Goal: Book appointment/travel/reservation

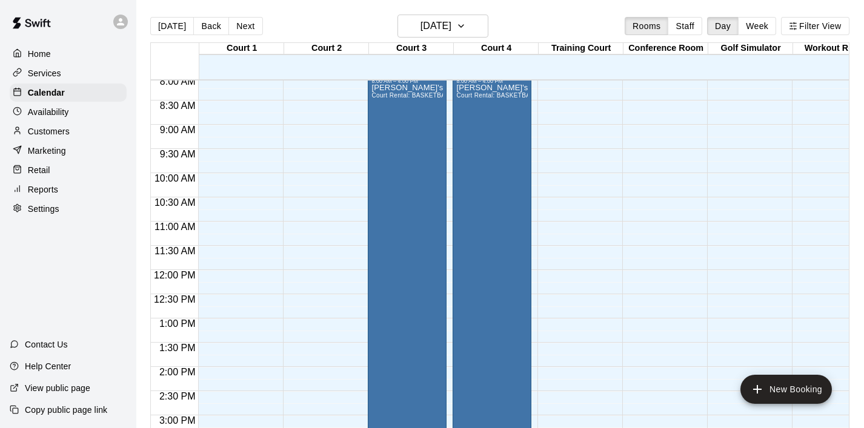
scroll to position [401, 0]
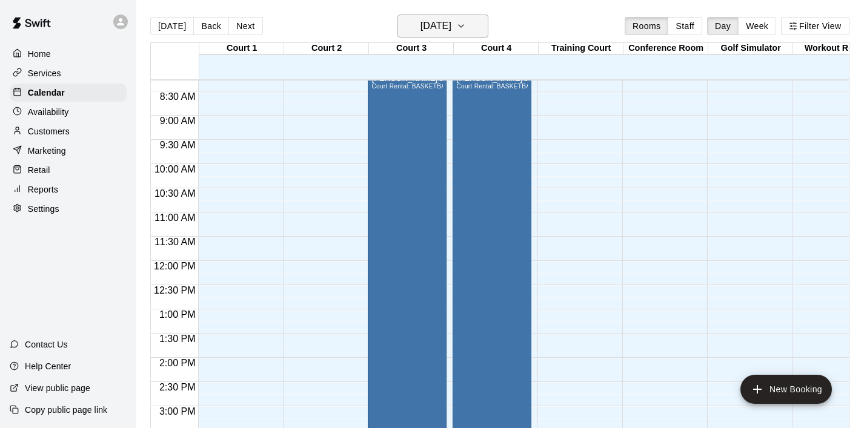
click at [466, 27] on icon "button" at bounding box center [461, 26] width 10 height 15
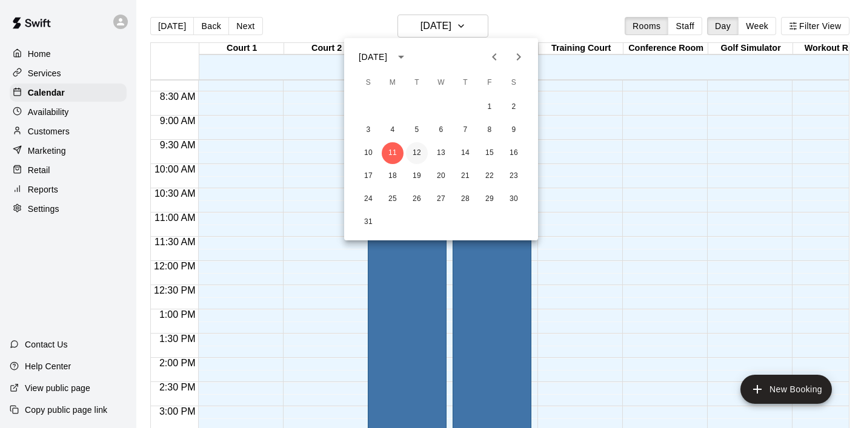
click at [420, 151] on button "12" at bounding box center [417, 153] width 22 height 22
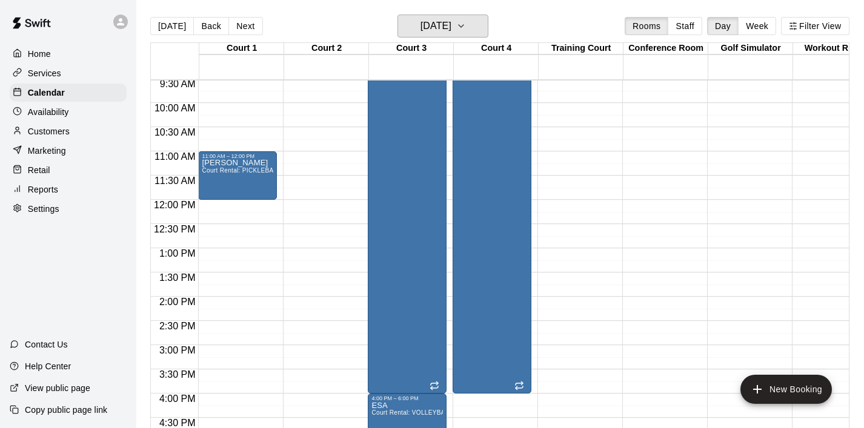
scroll to position [464, 0]
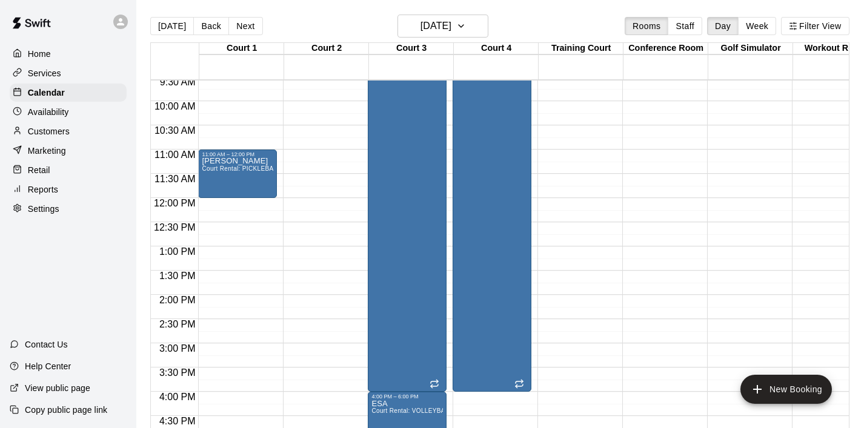
click at [309, 175] on div "12:00 AM – 8:00 AM Closed 5:00 PM – 7:00 PM Venom - [PERSON_NAME] NYS TEAM - VO…" at bounding box center [322, 198] width 79 height 1163
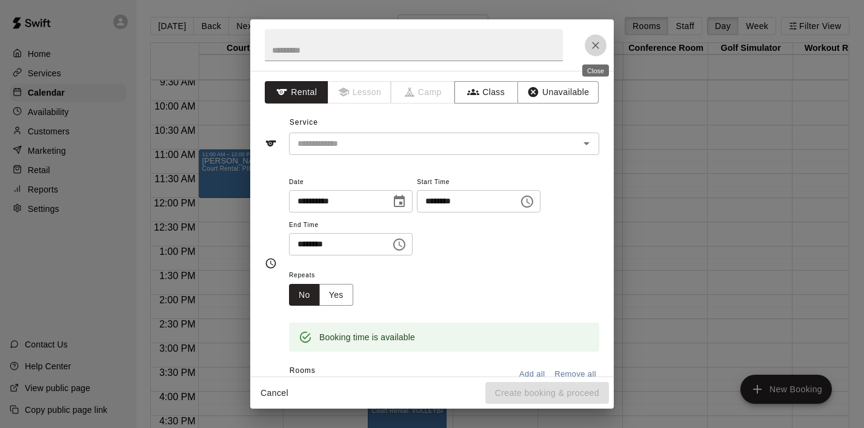
click at [597, 45] on icon "Close" at bounding box center [595, 45] width 12 height 12
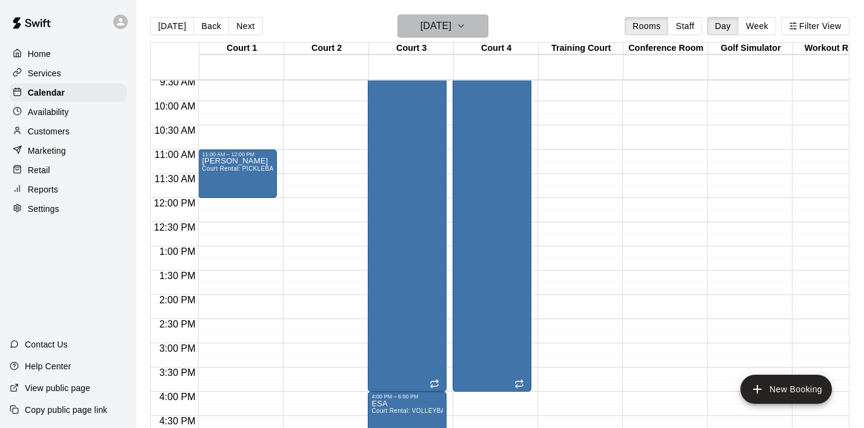
click at [466, 24] on icon "button" at bounding box center [461, 26] width 10 height 15
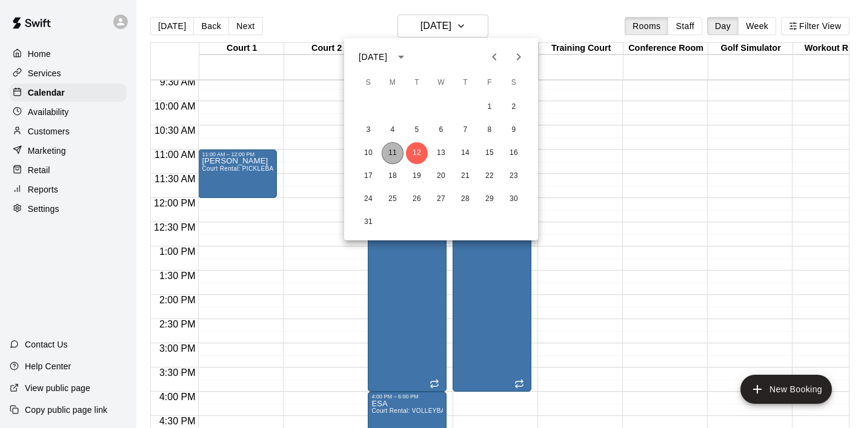
click at [390, 155] on button "11" at bounding box center [393, 153] width 22 height 22
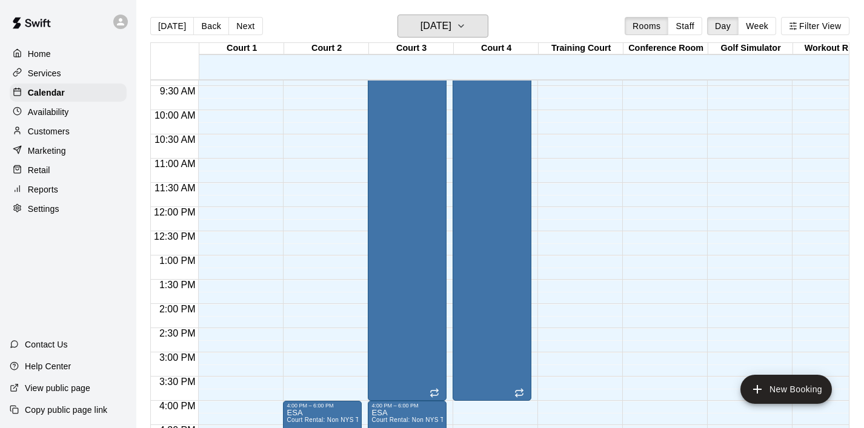
scroll to position [0, 0]
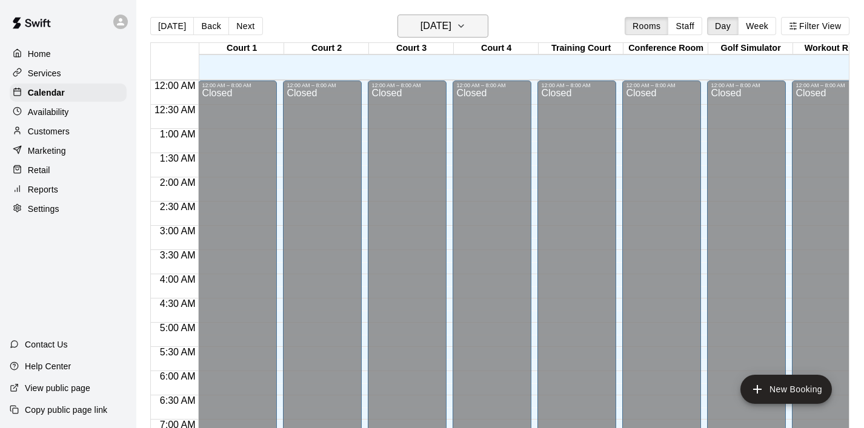
click at [463, 25] on icon "button" at bounding box center [461, 26] width 5 height 2
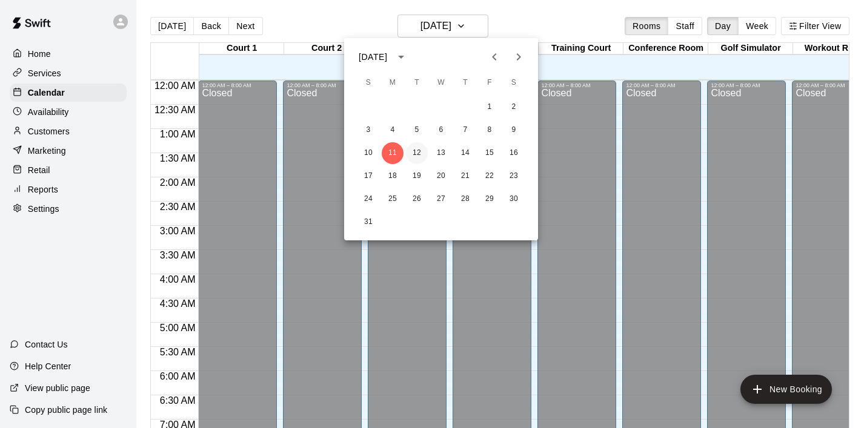
click at [420, 147] on button "12" at bounding box center [417, 153] width 22 height 22
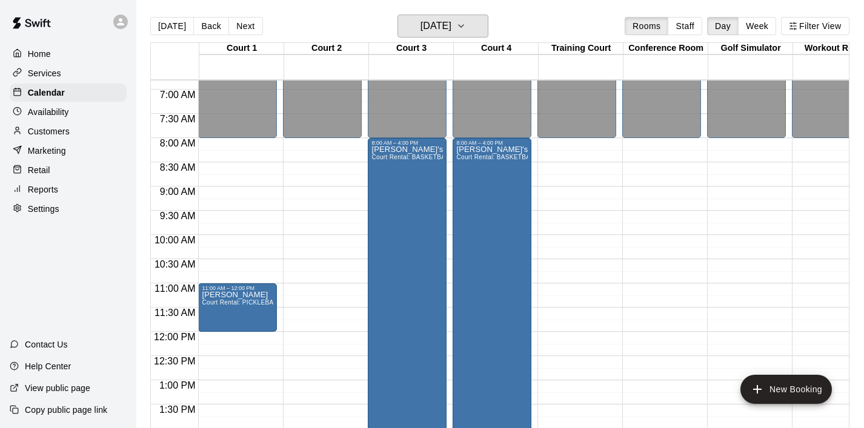
scroll to position [329, 0]
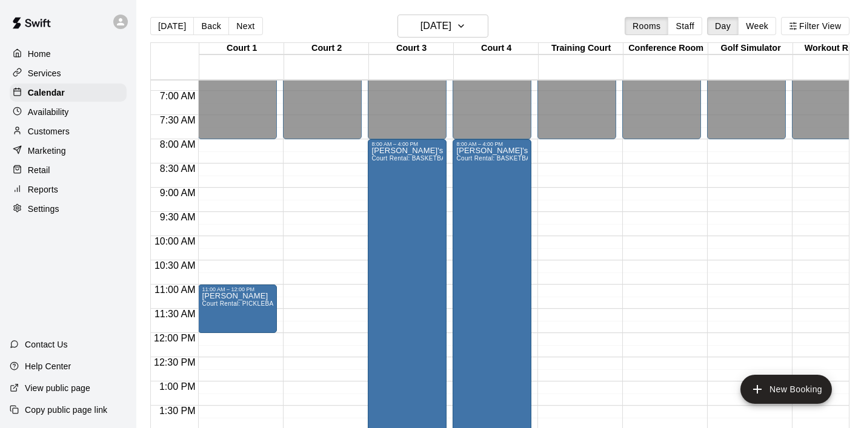
click at [219, 243] on div "12:00 AM – 8:00 AM Closed 11:00 AM – 12:00 PM [PERSON_NAME] Court Rental: PICKL…" at bounding box center [237, 333] width 79 height 1163
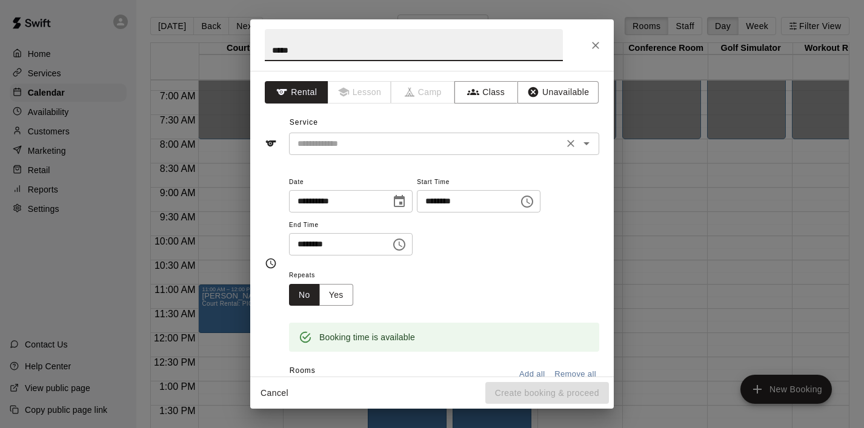
type input "*****"
click at [377, 144] on input "text" at bounding box center [426, 143] width 267 height 15
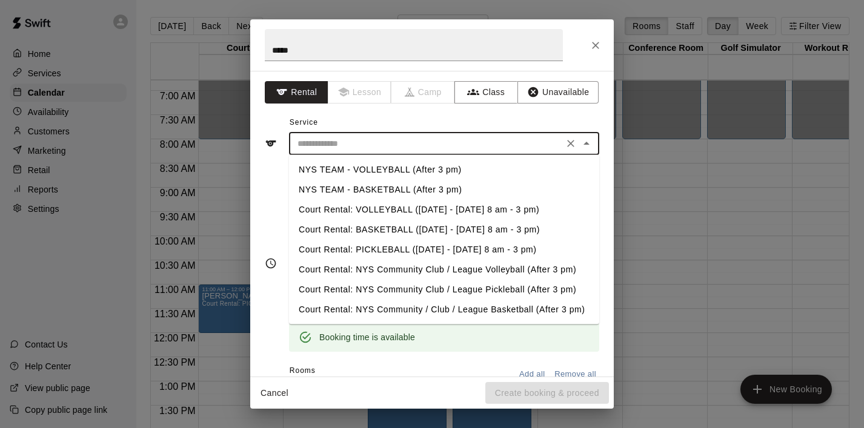
click at [386, 243] on li "Court Rental: PICKLEBALL ([DATE] - [DATE] 8 am - 3 pm)" at bounding box center [444, 250] width 310 height 20
type input "**********"
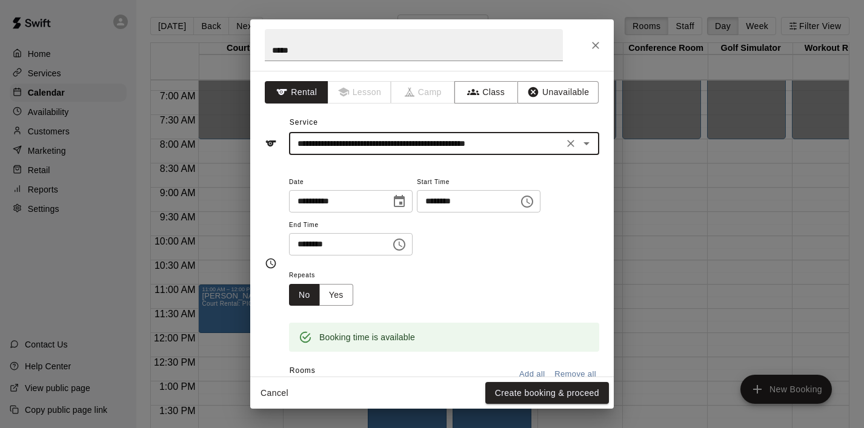
click at [403, 248] on icon "Choose time, selected time is 10:30 AM" at bounding box center [399, 244] width 15 height 15
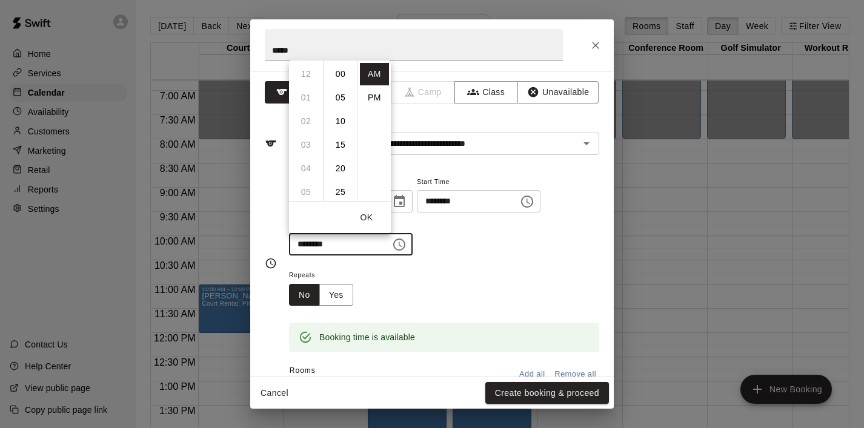
scroll to position [142, 0]
click at [305, 91] on li "11" at bounding box center [305, 98] width 29 height 22
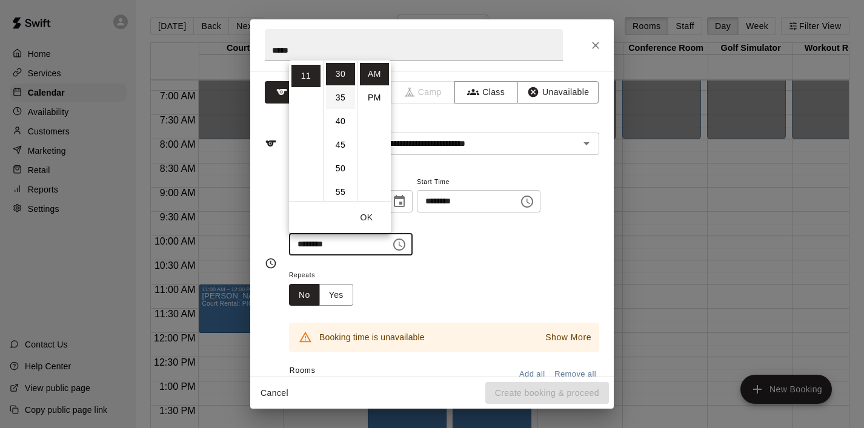
scroll to position [0, 0]
click at [342, 76] on li "00" at bounding box center [340, 74] width 29 height 22
type input "********"
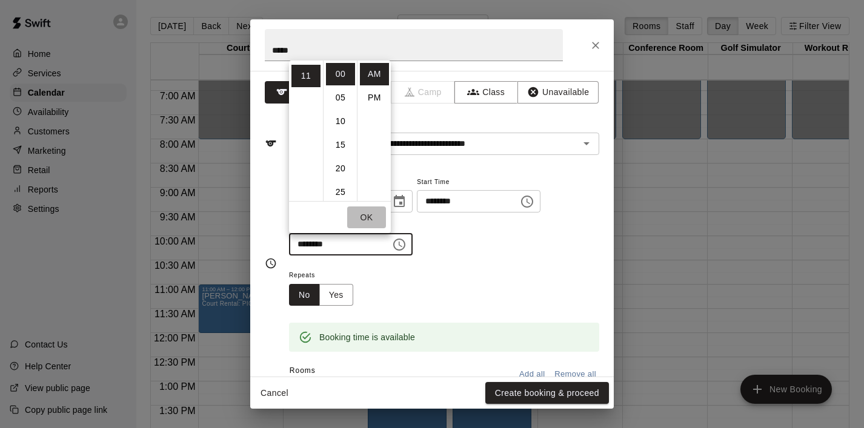
click at [373, 217] on button "OK" at bounding box center [366, 218] width 39 height 22
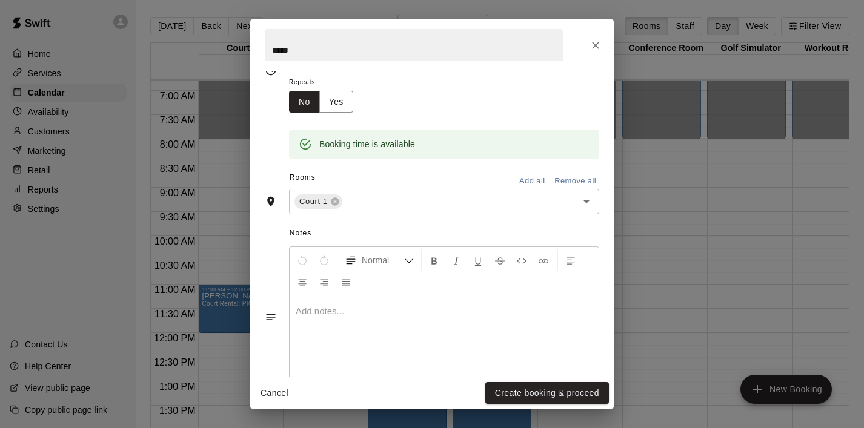
scroll to position [227, 0]
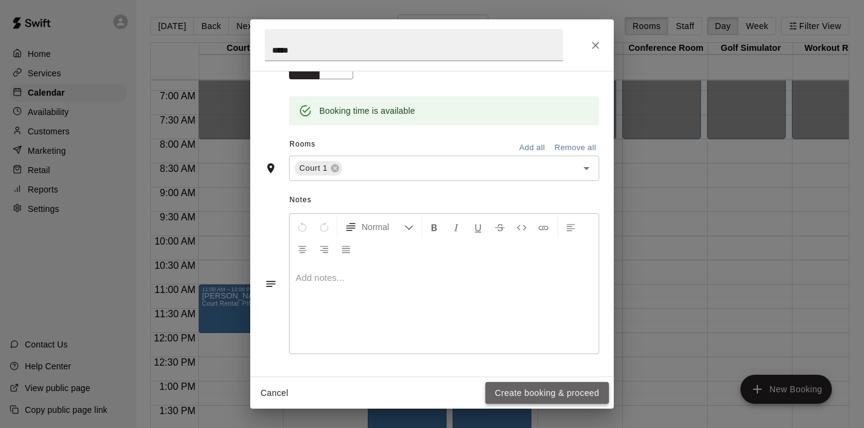
click at [552, 393] on button "Create booking & proceed" at bounding box center [547, 393] width 124 height 22
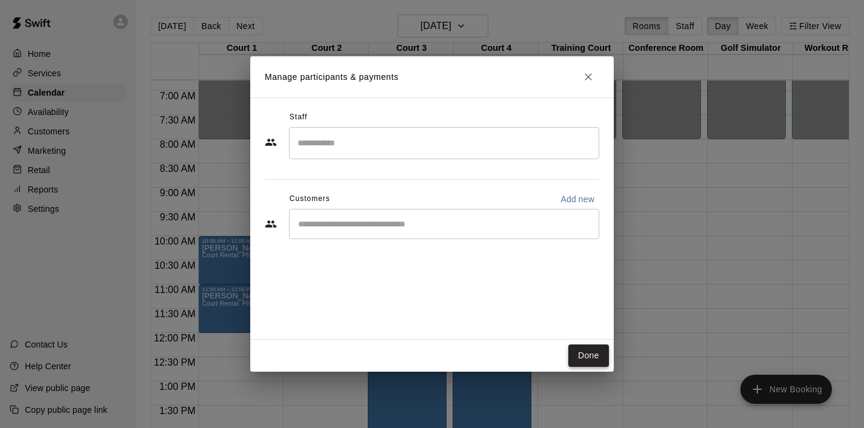
click at [586, 354] on button "Done" at bounding box center [588, 356] width 41 height 22
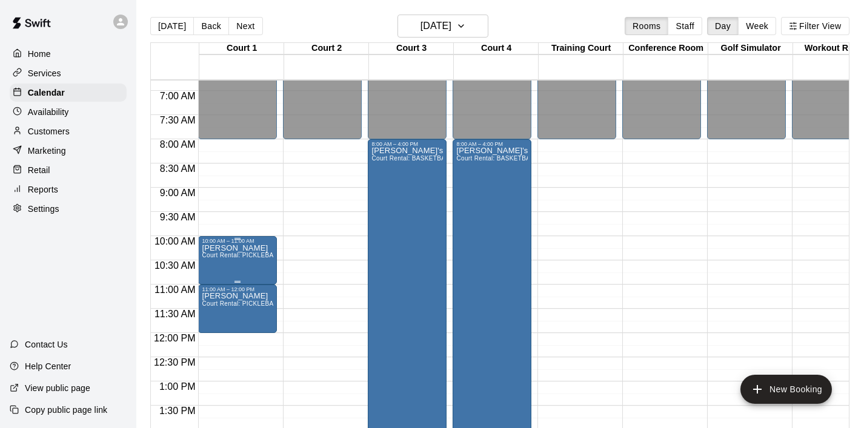
click at [251, 259] on span "Court Rental: PICKLEBALL ([DATE] - [DATE] 8 am - 3 pm)" at bounding box center [286, 255] width 168 height 7
click at [214, 264] on icon "edit" at bounding box center [214, 265] width 11 height 11
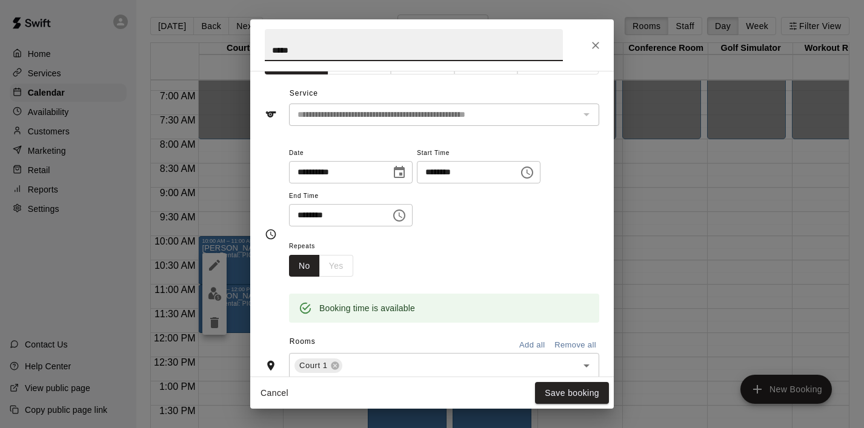
scroll to position [30, 0]
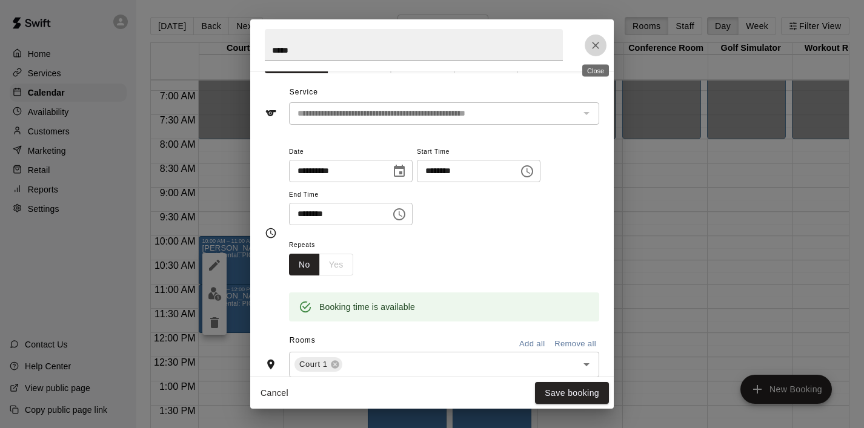
click at [598, 46] on icon "Close" at bounding box center [595, 45] width 12 height 12
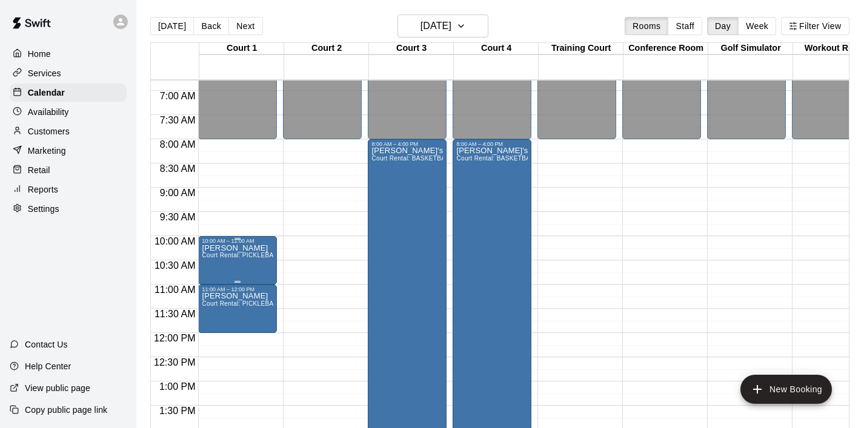
click at [217, 317] on icon "delete" at bounding box center [214, 315] width 8 height 11
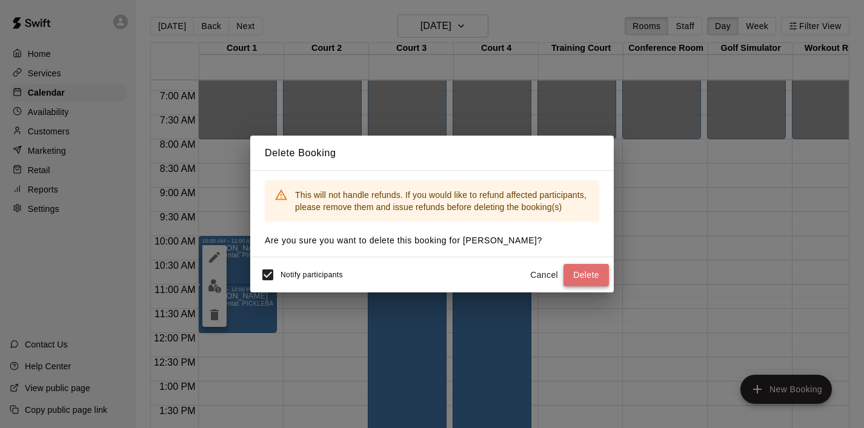
click at [580, 277] on button "Delete" at bounding box center [585, 275] width 45 height 22
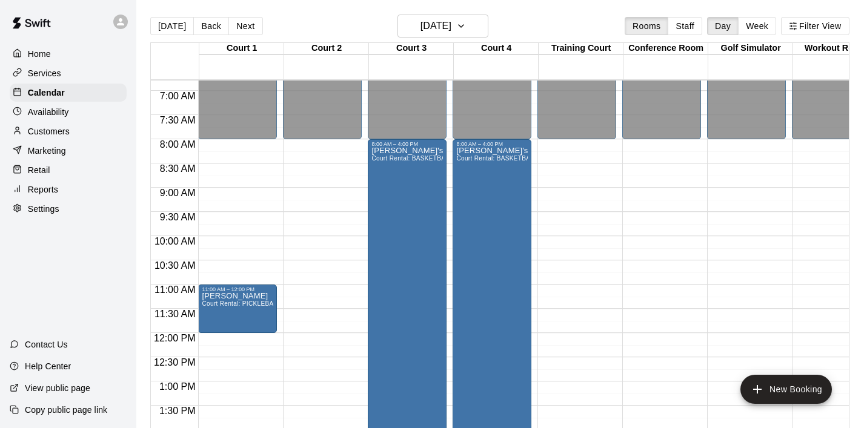
click at [224, 245] on div "12:00 AM – 8:00 AM Closed 11:00 AM – 12:00 PM [PERSON_NAME] Court Rental: PICKL…" at bounding box center [237, 333] width 79 height 1163
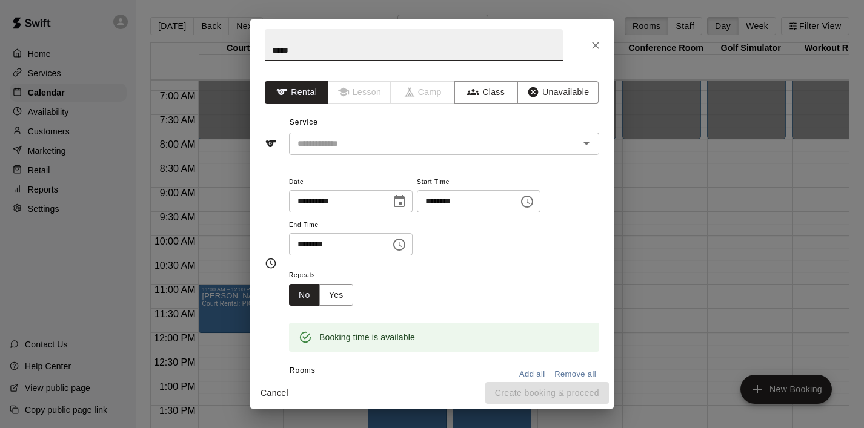
type input "*****"
click at [405, 244] on icon "Choose time, selected time is 10:30 AM" at bounding box center [399, 244] width 15 height 15
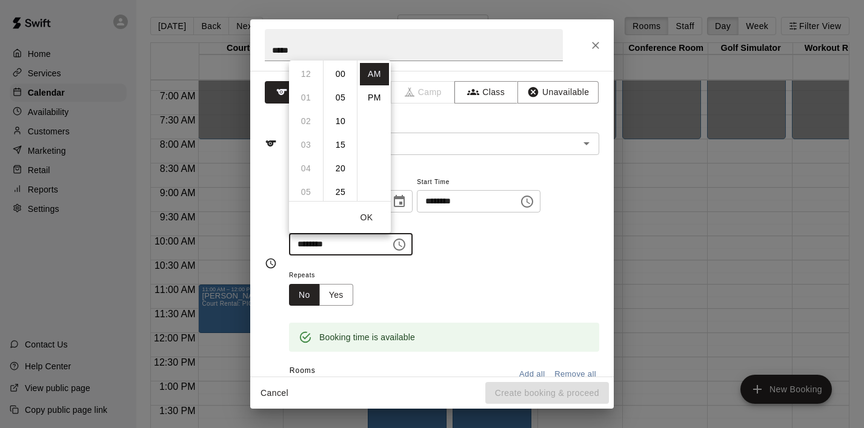
scroll to position [142, 0]
click at [306, 96] on li "11" at bounding box center [305, 98] width 29 height 22
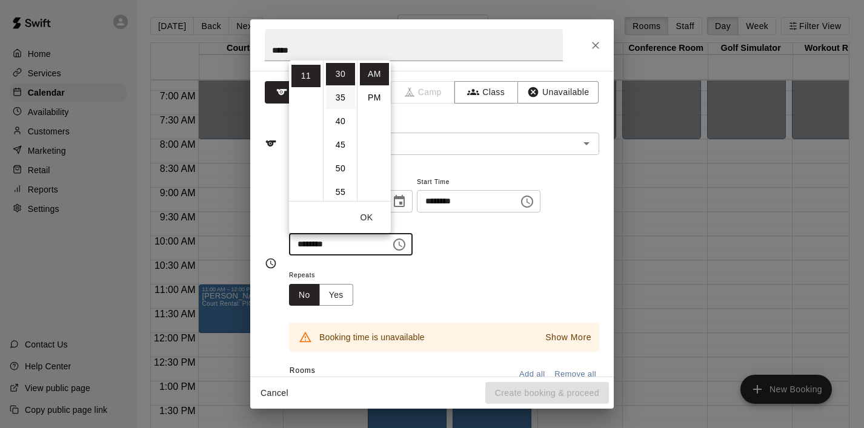
scroll to position [0, 0]
click at [340, 74] on li "00" at bounding box center [340, 74] width 29 height 22
type input "********"
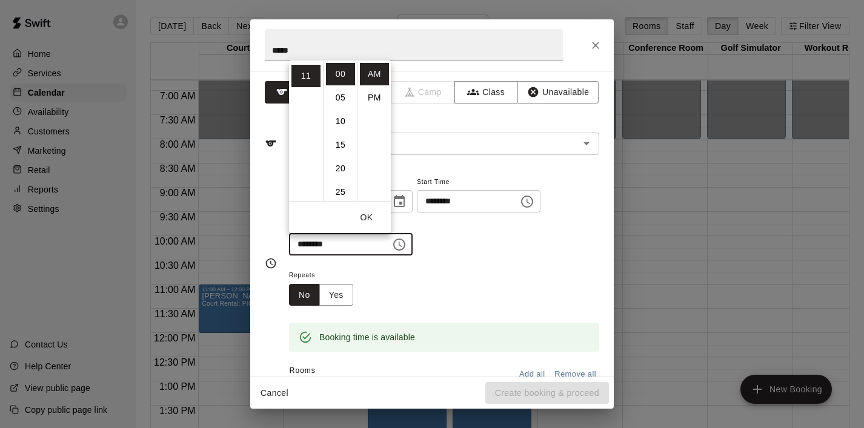
click at [366, 215] on button "OK" at bounding box center [366, 218] width 39 height 22
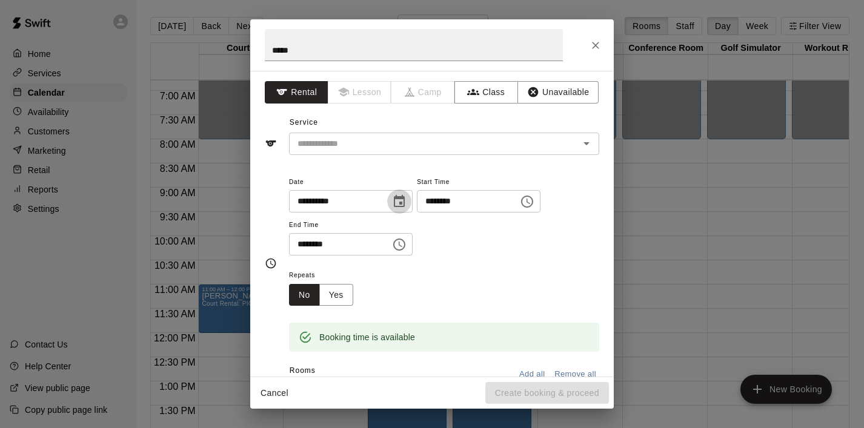
click at [405, 204] on icon "Choose date, selected date is Aug 12, 2025" at bounding box center [399, 201] width 11 height 12
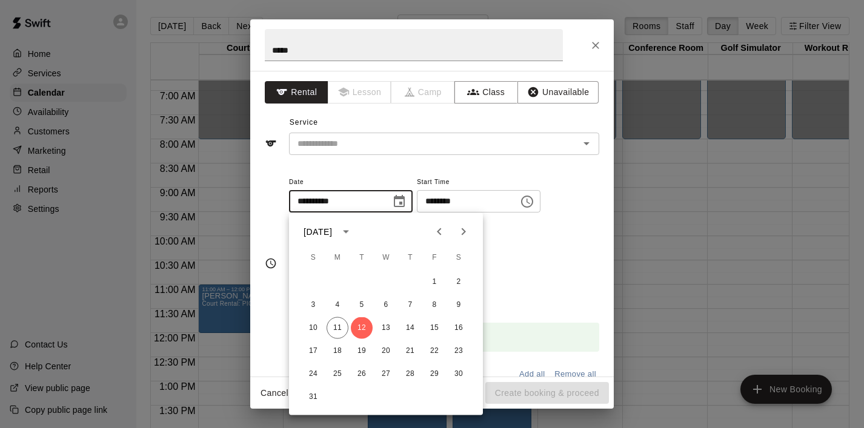
click at [395, 166] on div "**********" at bounding box center [432, 263] width 334 height 197
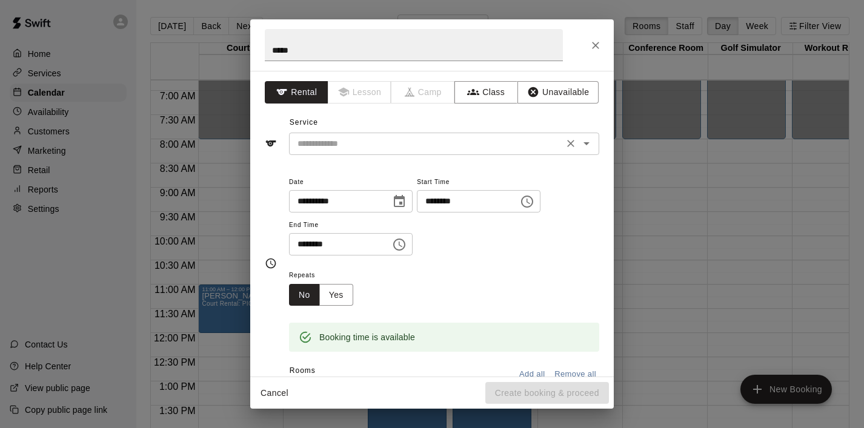
click at [397, 147] on input "text" at bounding box center [426, 143] width 267 height 15
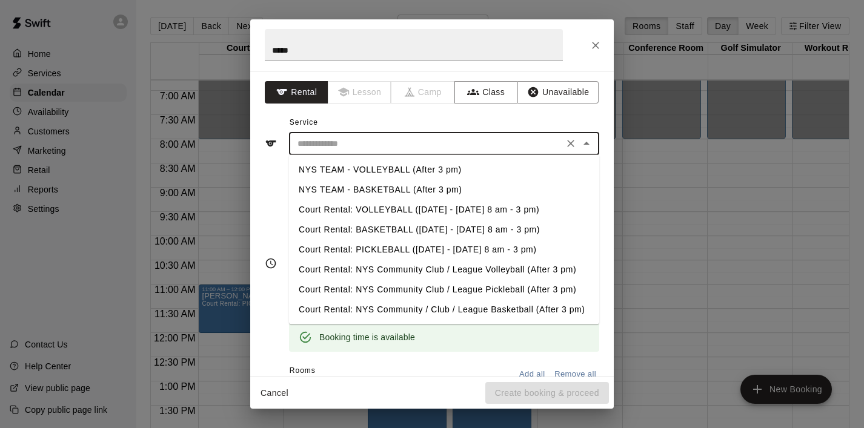
click at [388, 247] on li "Court Rental: PICKLEBALL ([DATE] - [DATE] 8 am - 3 pm)" at bounding box center [444, 250] width 310 height 20
type input "**********"
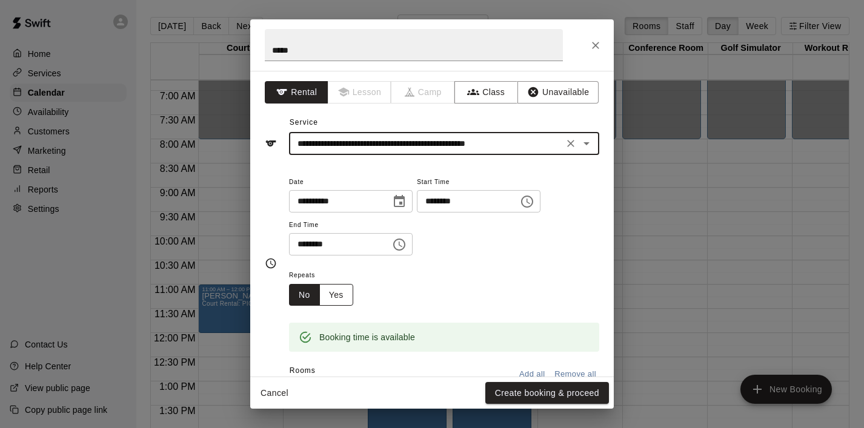
click at [337, 294] on button "Yes" at bounding box center [336, 295] width 34 height 22
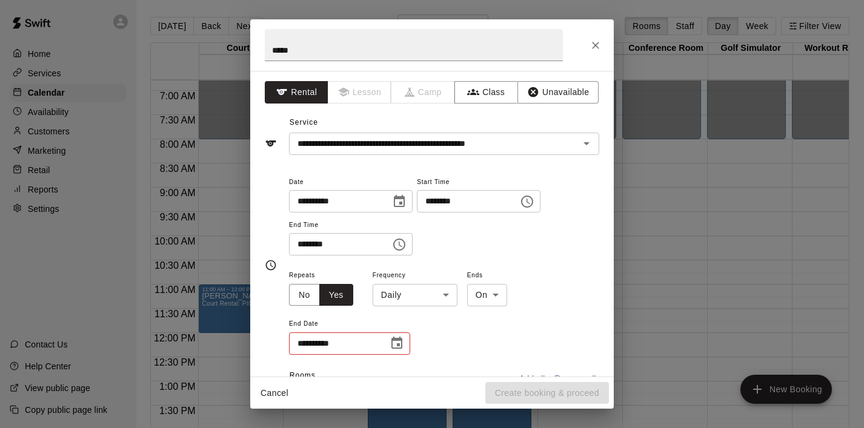
click at [441, 290] on body "Home Services Calendar Availability Customers Marketing Retail Reports Settings…" at bounding box center [432, 224] width 864 height 448
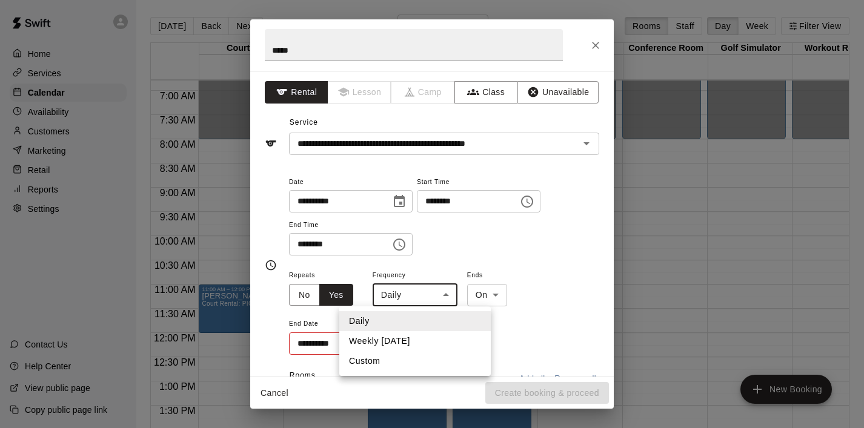
click at [394, 342] on li "Weekly [DATE]" at bounding box center [414, 341] width 151 height 20
type input "******"
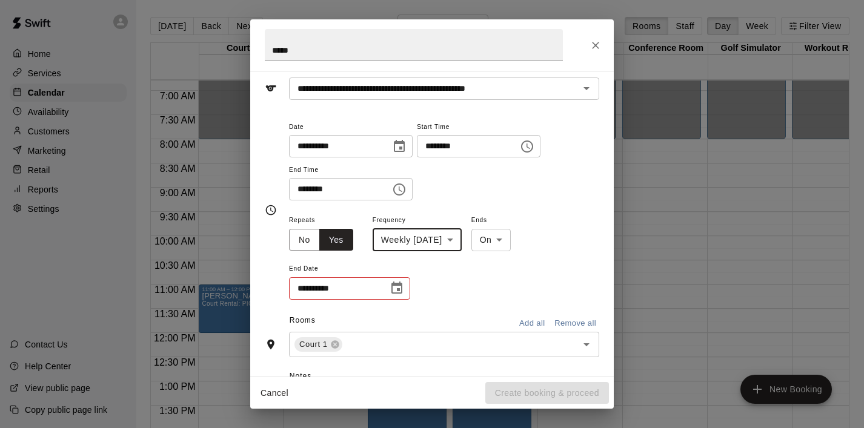
scroll to position [56, 0]
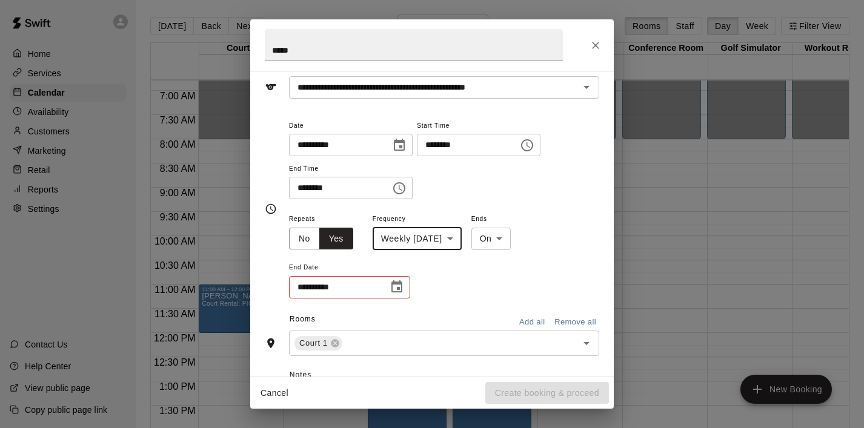
click at [392, 294] on icon "Choose date" at bounding box center [397, 287] width 15 height 15
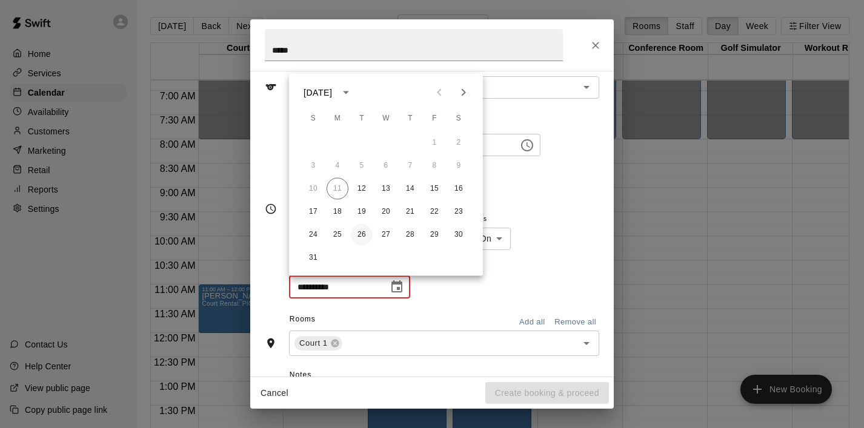
click at [363, 236] on button "26" at bounding box center [362, 235] width 22 height 22
type input "**********"
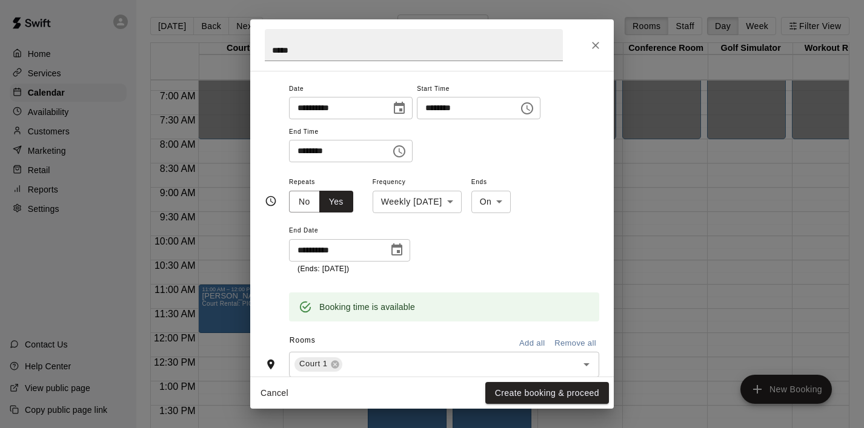
scroll to position [116, 0]
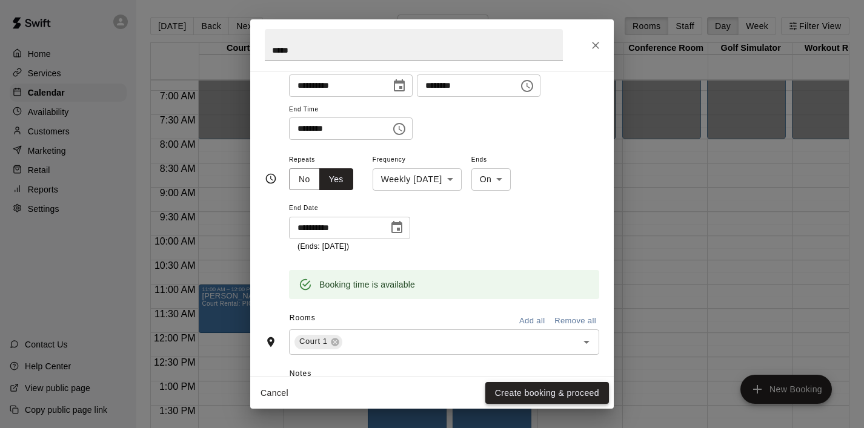
click at [504, 390] on button "Create booking & proceed" at bounding box center [547, 393] width 124 height 22
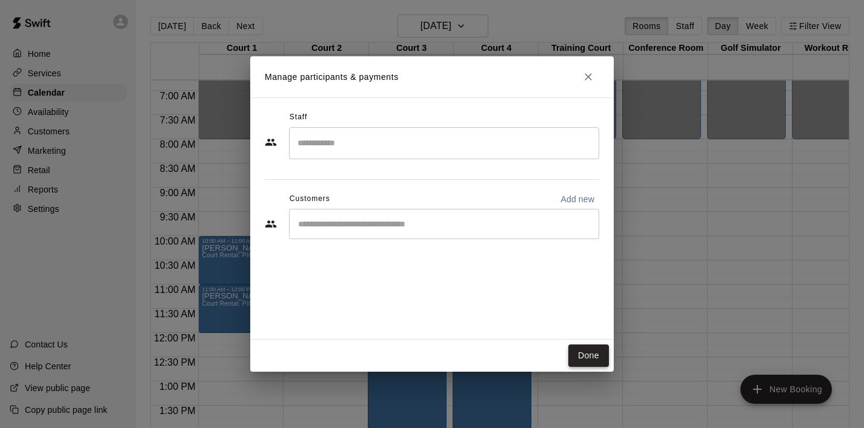
click at [592, 354] on button "Done" at bounding box center [588, 356] width 41 height 22
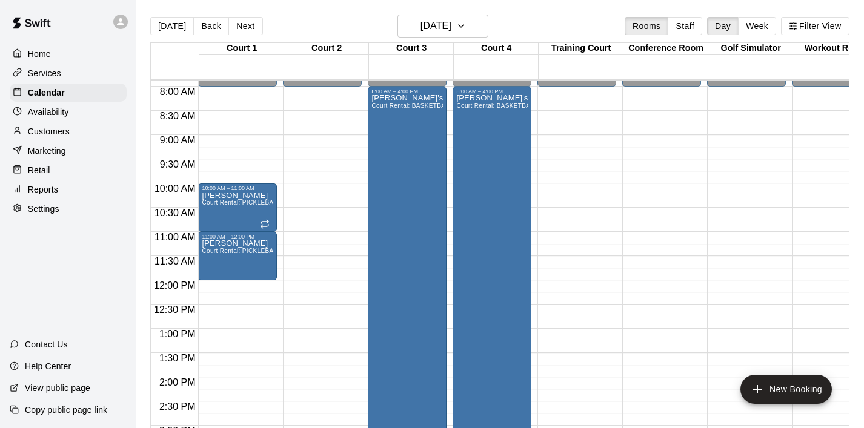
scroll to position [389, 0]
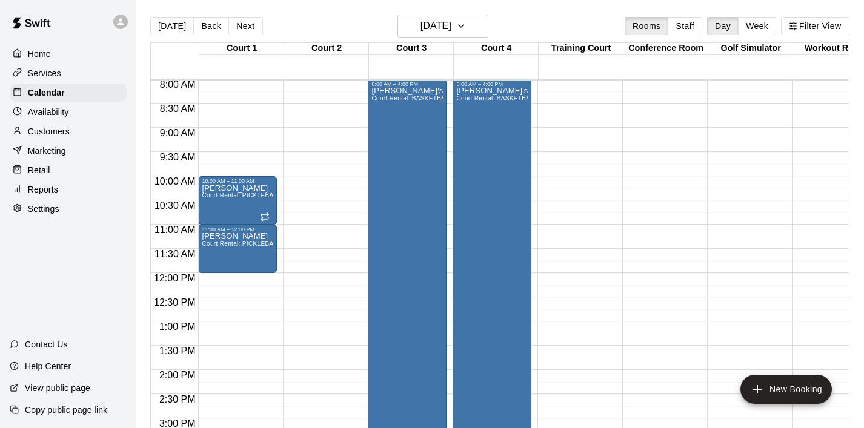
click at [215, 281] on div "12:00 AM – 8:00 AM Closed 10:00 AM – 11:00 AM [PERSON_NAME] Court Rental: PICKL…" at bounding box center [237, 273] width 79 height 1163
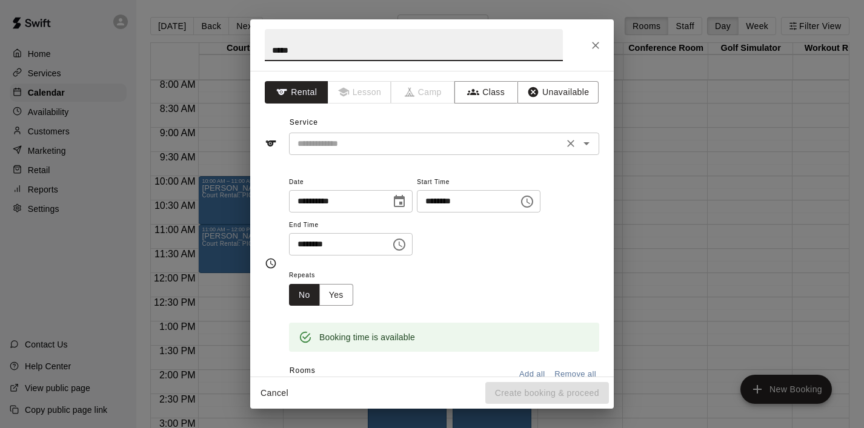
type input "*****"
click at [368, 138] on input "text" at bounding box center [426, 143] width 267 height 15
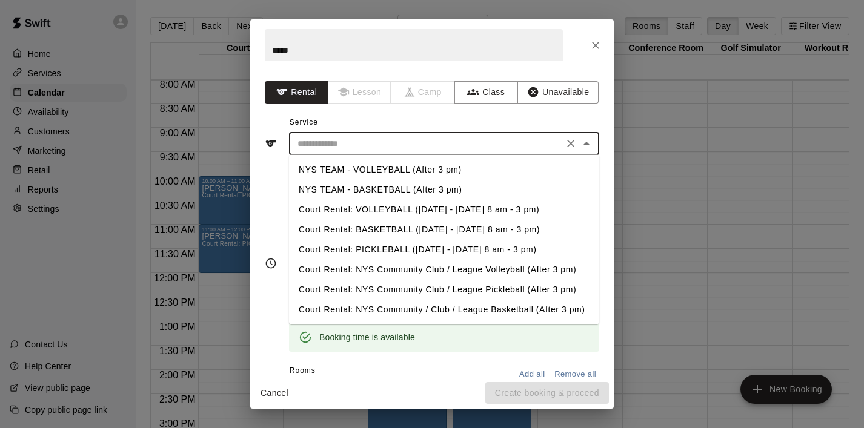
click at [377, 248] on li "Court Rental: PICKLEBALL ([DATE] - [DATE] 8 am - 3 pm)" at bounding box center [444, 250] width 310 height 20
type input "**********"
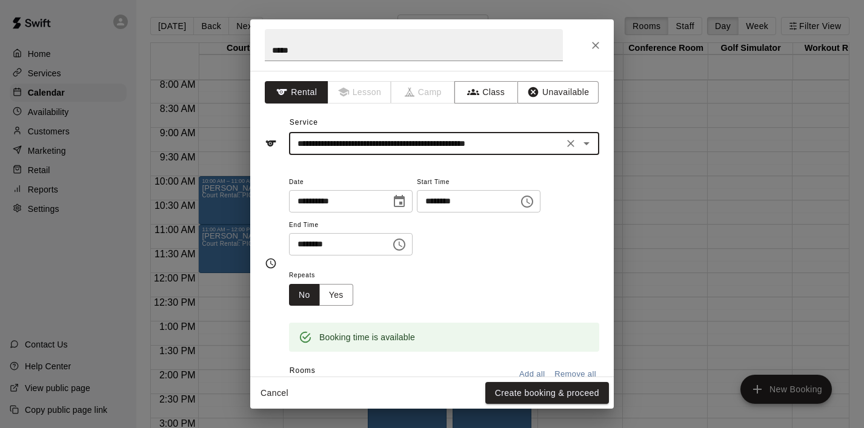
click at [406, 239] on icon "Choose time, selected time is 12:30 PM" at bounding box center [399, 244] width 15 height 15
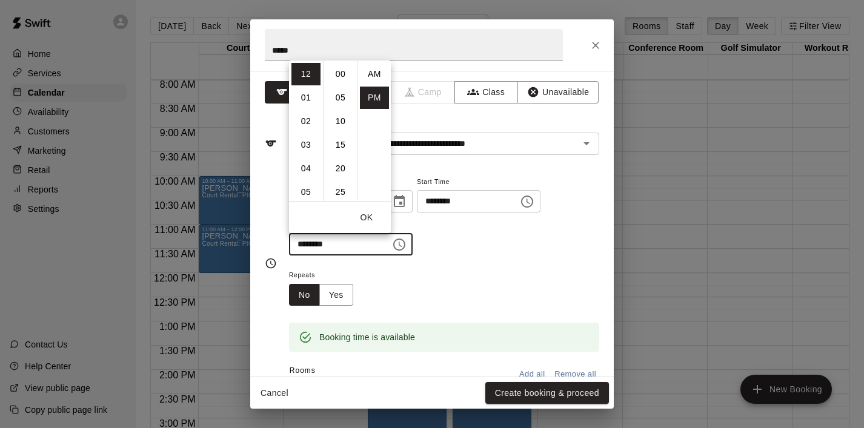
scroll to position [22, 0]
click at [308, 120] on li "02" at bounding box center [305, 121] width 29 height 22
click at [342, 76] on li "00" at bounding box center [340, 74] width 29 height 22
type input "********"
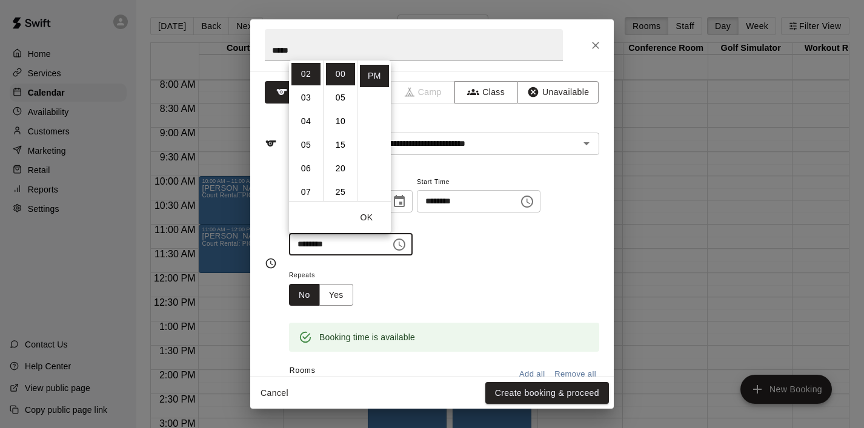
click at [367, 216] on button "OK" at bounding box center [366, 218] width 39 height 22
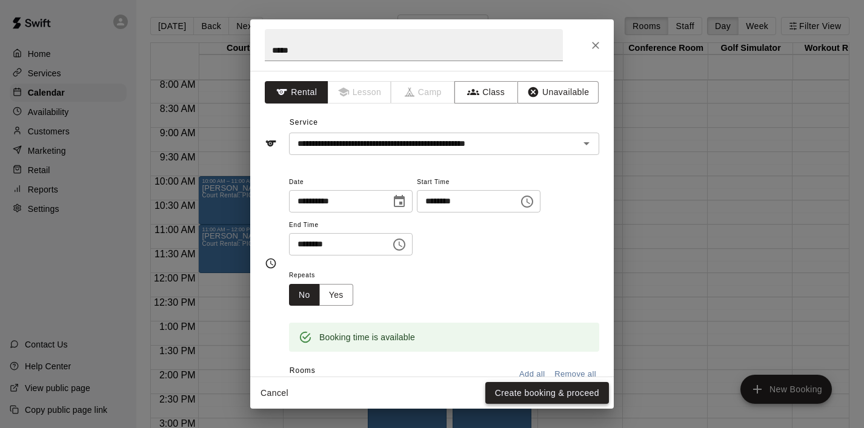
click at [511, 396] on button "Create booking & proceed" at bounding box center [547, 393] width 124 height 22
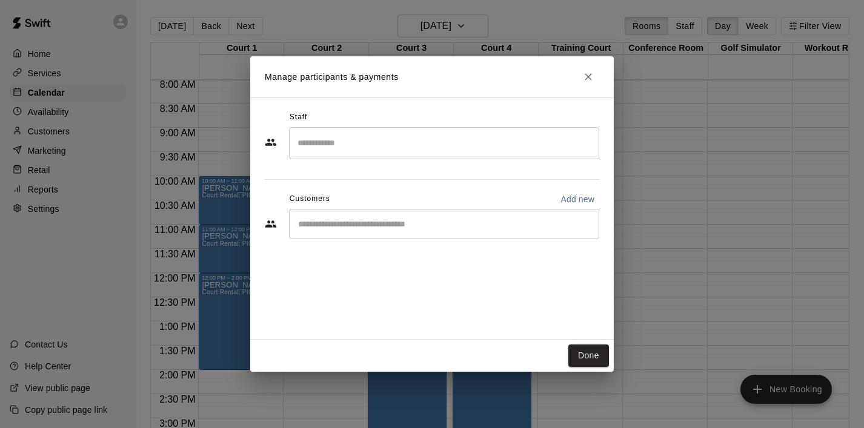
click at [589, 75] on icon "Close" at bounding box center [588, 77] width 12 height 12
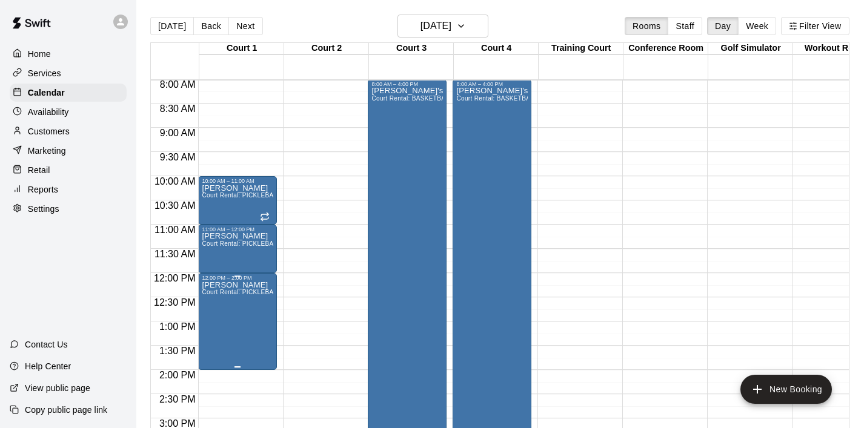
click at [213, 353] on icon "delete" at bounding box center [214, 352] width 8 height 11
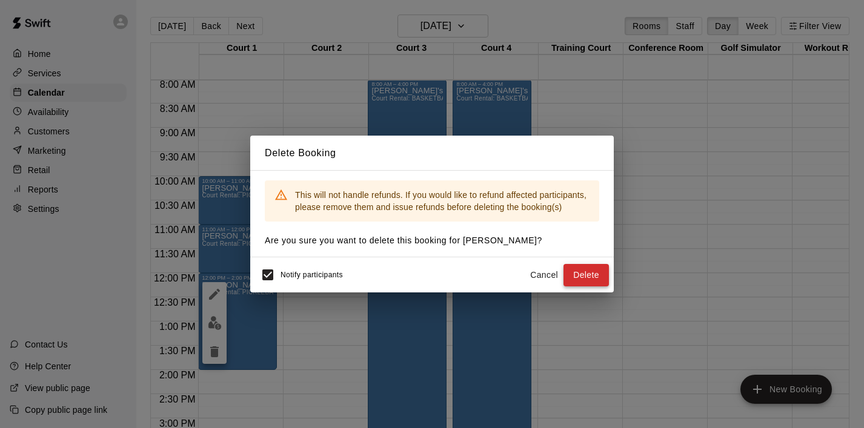
click at [592, 282] on button "Delete" at bounding box center [585, 275] width 45 height 22
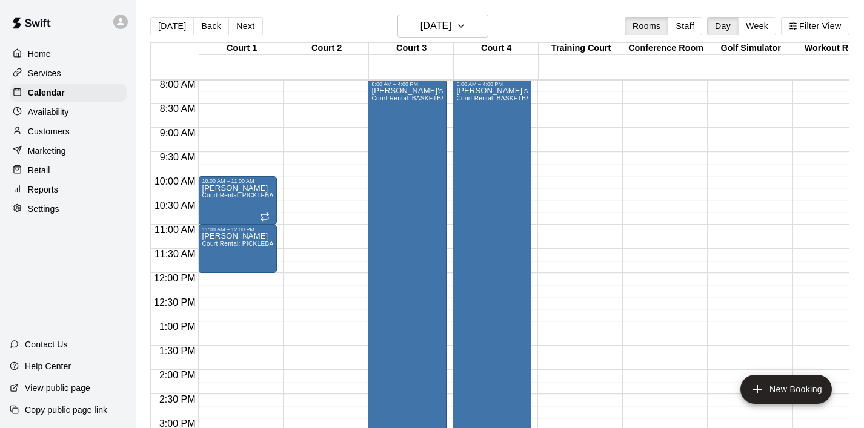
click at [251, 280] on div "12:00 AM – 8:00 AM Closed 10:00 AM – 11:00 AM [PERSON_NAME] Court Rental: PICKL…" at bounding box center [237, 273] width 79 height 1163
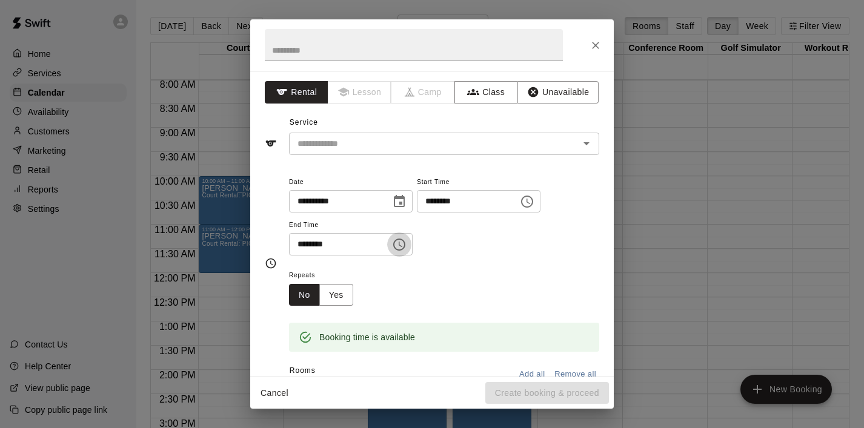
click at [403, 239] on icon "Choose time, selected time is 12:30 PM" at bounding box center [399, 245] width 12 height 12
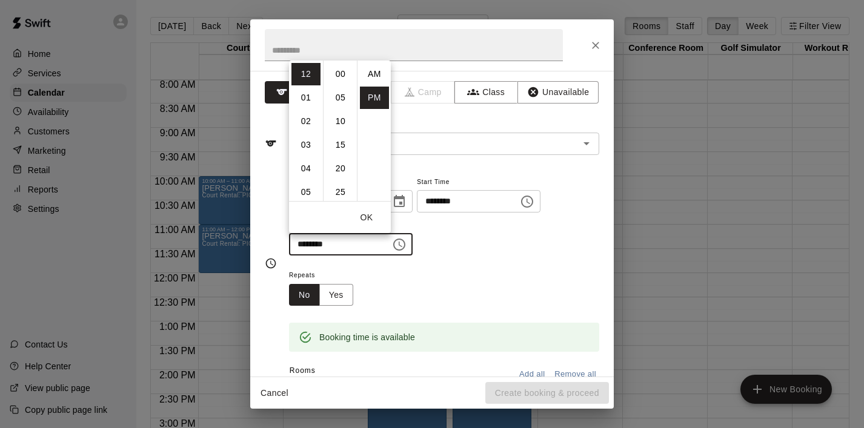
scroll to position [22, 0]
click at [309, 116] on li "02" at bounding box center [305, 121] width 29 height 22
click at [340, 71] on li "00" at bounding box center [340, 74] width 29 height 22
type input "********"
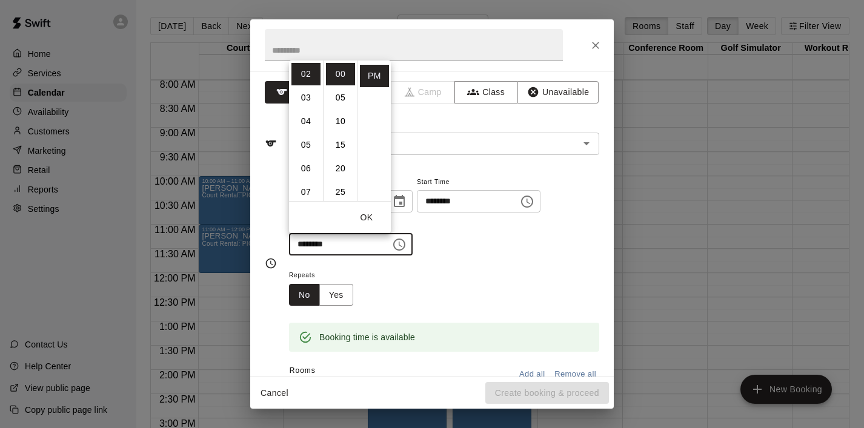
click at [363, 219] on button "OK" at bounding box center [366, 218] width 39 height 22
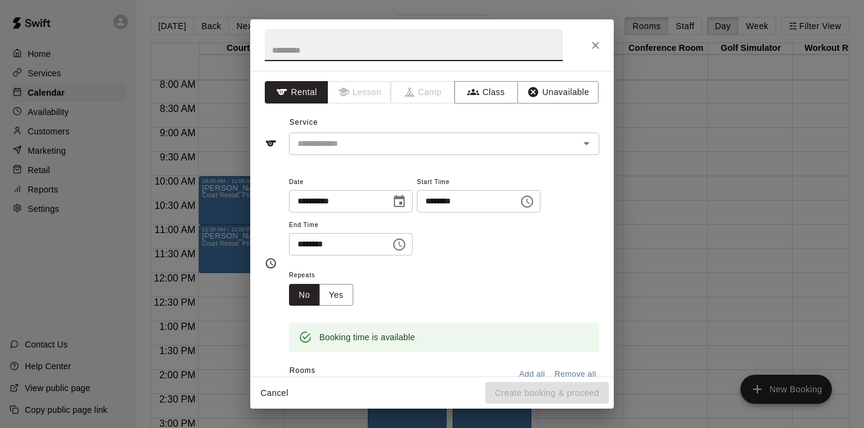
click at [294, 42] on input "text" at bounding box center [414, 45] width 298 height 32
type input "*****"
click at [340, 144] on input "text" at bounding box center [426, 143] width 267 height 15
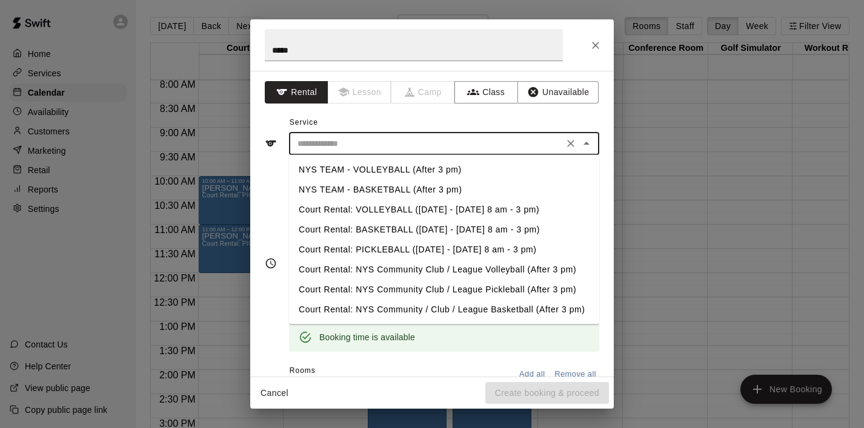
click at [340, 244] on li "Court Rental: PICKLEBALL ([DATE] - [DATE] 8 am - 3 pm)" at bounding box center [444, 250] width 310 height 20
type input "**********"
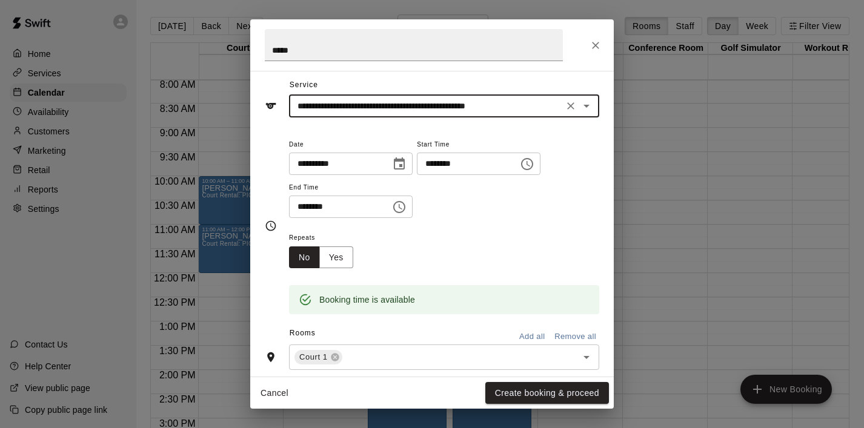
scroll to position [45, 0]
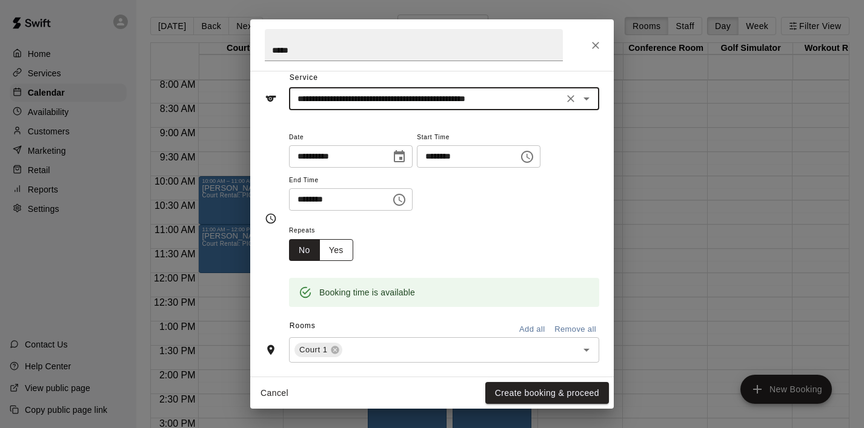
click at [350, 253] on button "Yes" at bounding box center [336, 250] width 34 height 22
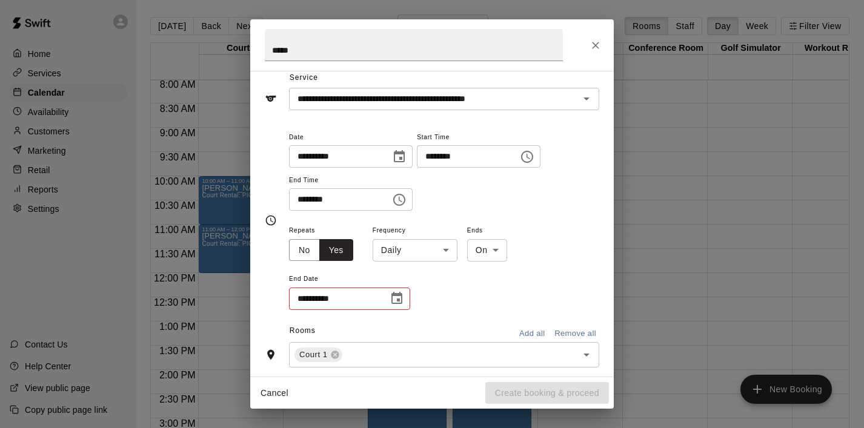
click at [437, 256] on body "Home Services Calendar Availability Customers Marketing Retail Reports Settings…" at bounding box center [432, 224] width 864 height 448
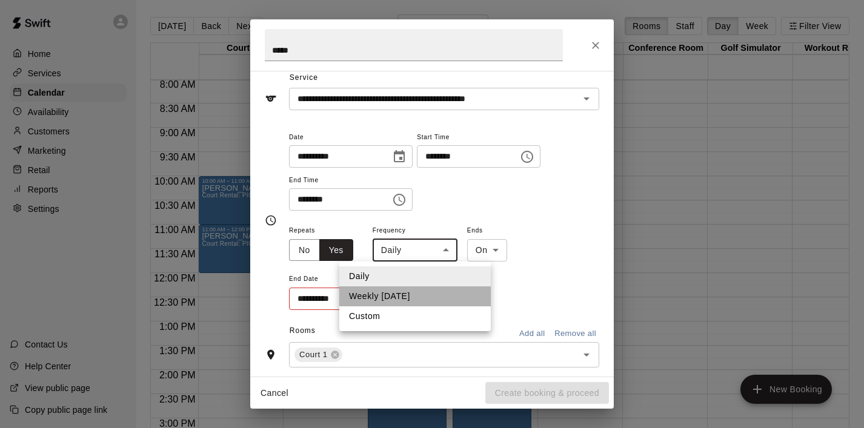
click at [430, 297] on li "Weekly [DATE]" at bounding box center [414, 297] width 151 height 20
type input "******"
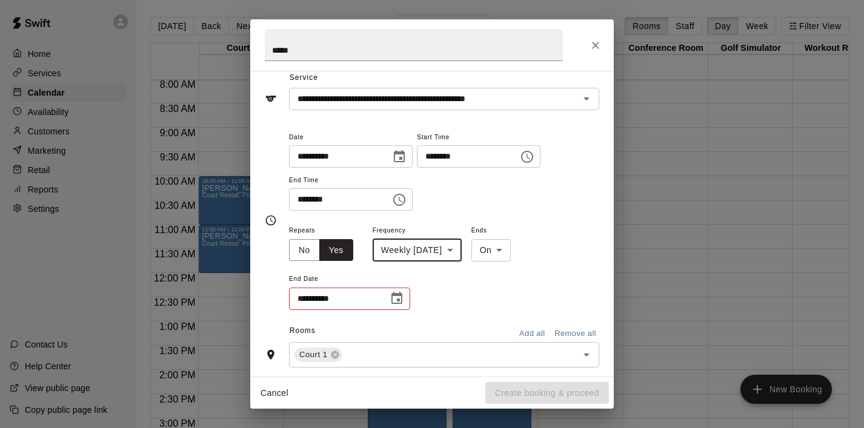
click at [397, 298] on icon "Choose date" at bounding box center [397, 298] width 15 height 15
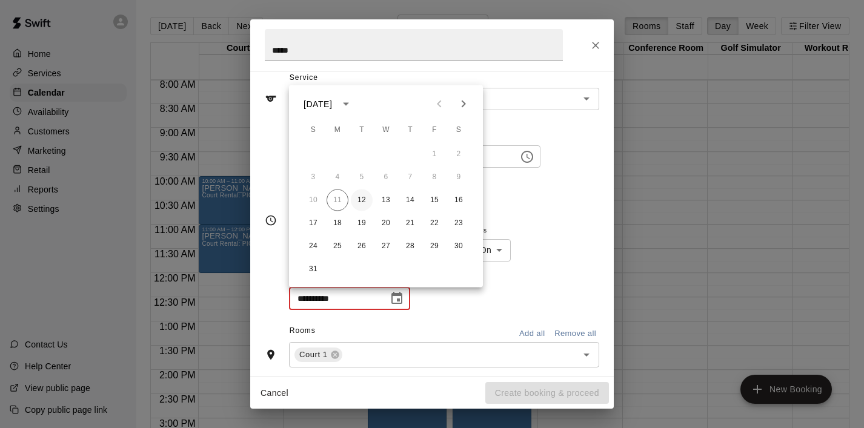
click at [363, 199] on button "12" at bounding box center [362, 201] width 22 height 22
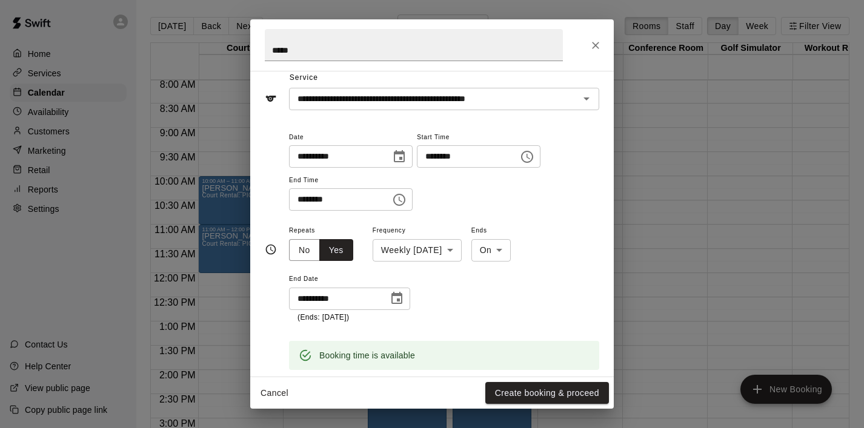
click at [401, 302] on icon "Choose date, selected date is Aug 12, 2025" at bounding box center [396, 298] width 11 height 12
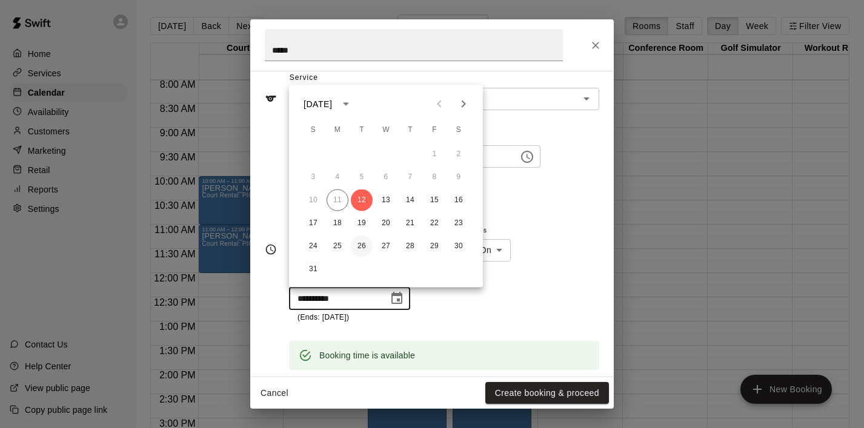
click at [362, 245] on button "26" at bounding box center [362, 247] width 22 height 22
type input "**********"
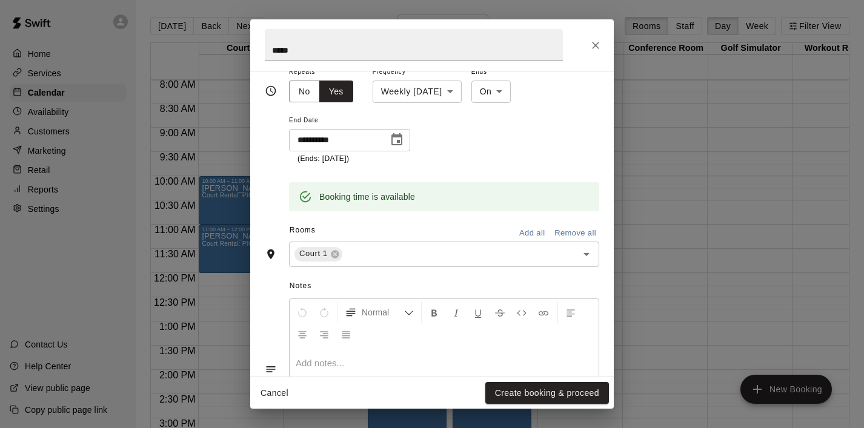
scroll to position [290, 0]
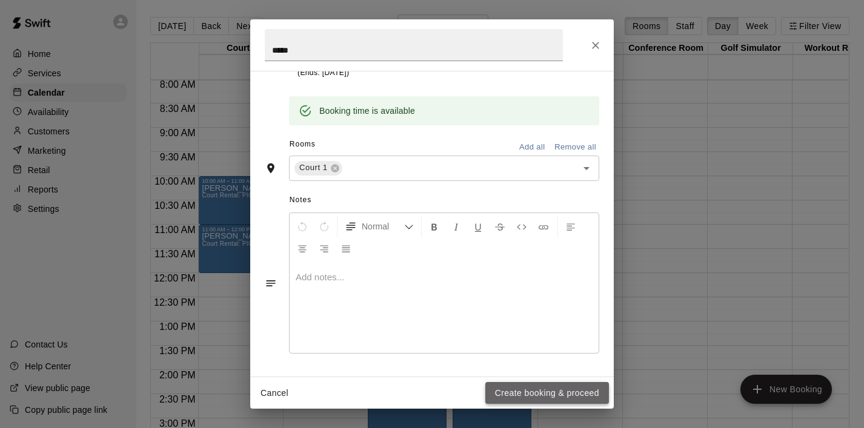
click at [513, 399] on button "Create booking & proceed" at bounding box center [547, 393] width 124 height 22
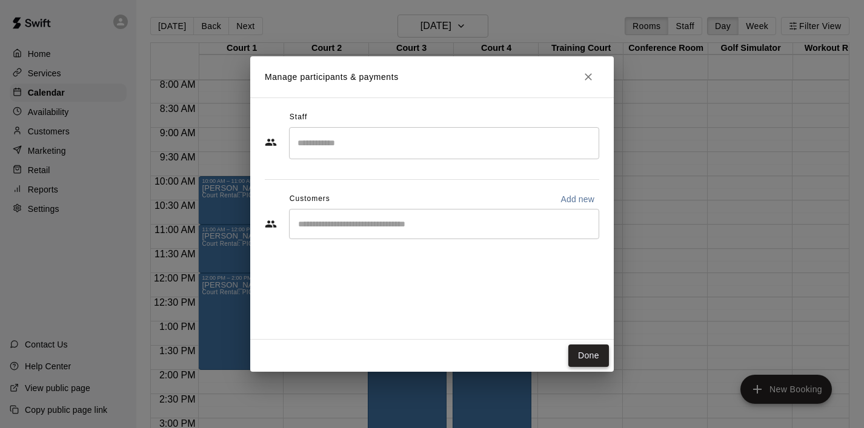
click at [588, 362] on button "Done" at bounding box center [588, 356] width 41 height 22
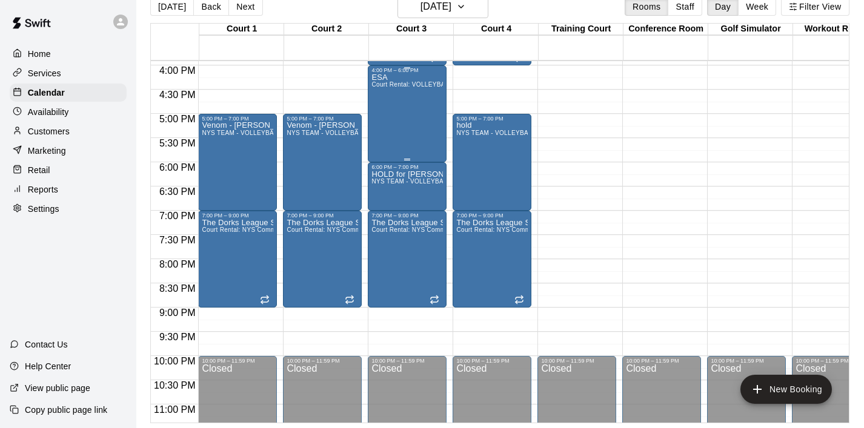
scroll to position [771, 0]
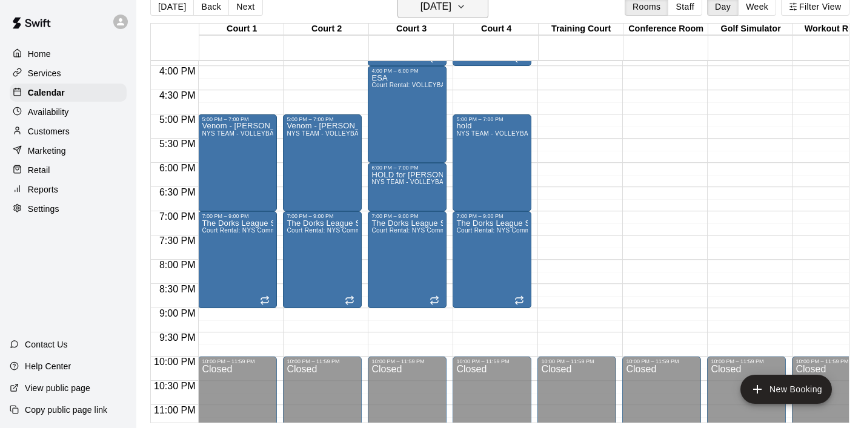
click at [466, 10] on icon "button" at bounding box center [461, 6] width 10 height 15
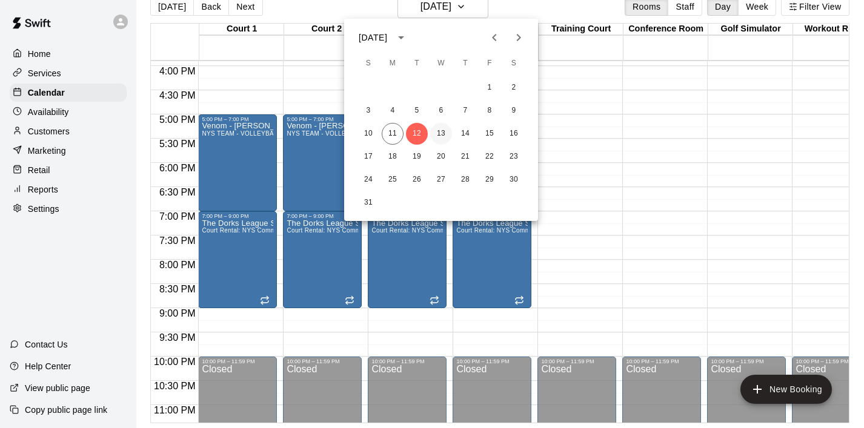
click at [442, 132] on button "13" at bounding box center [441, 134] width 22 height 22
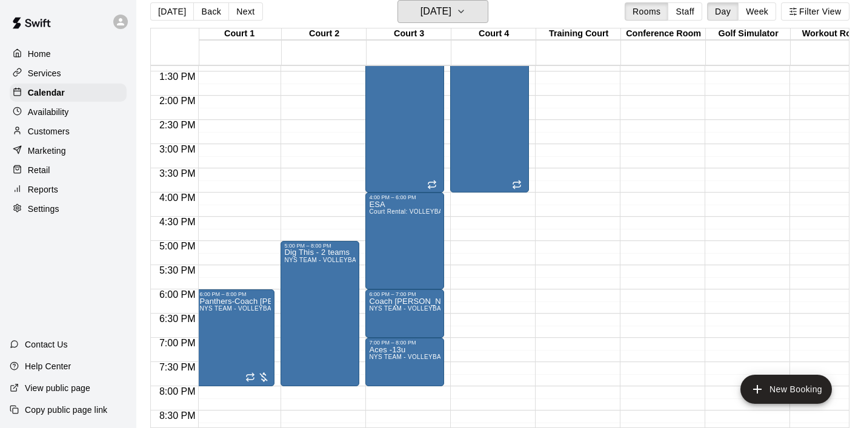
scroll to position [675, 2]
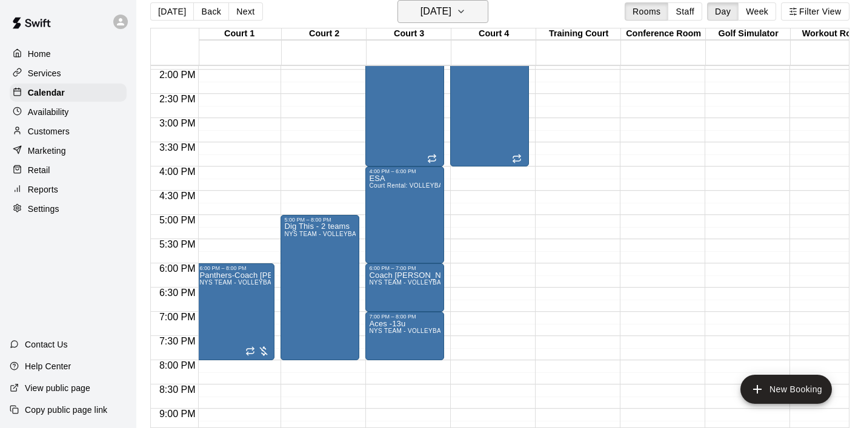
click at [466, 13] on icon "button" at bounding box center [461, 11] width 10 height 15
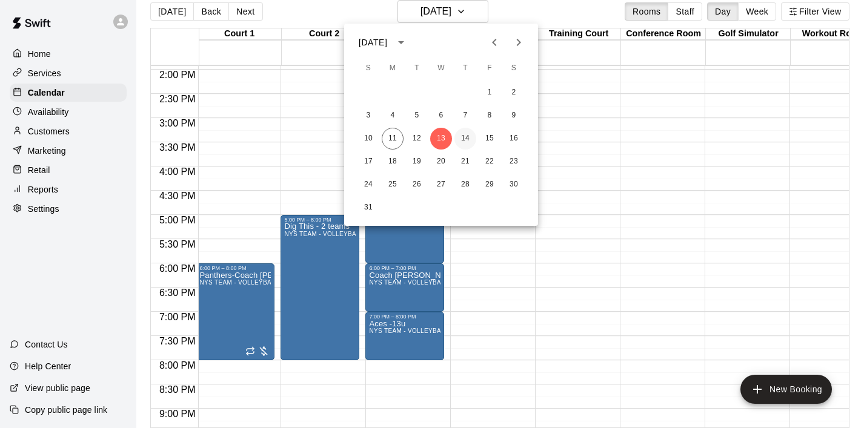
click at [467, 136] on button "14" at bounding box center [465, 139] width 22 height 22
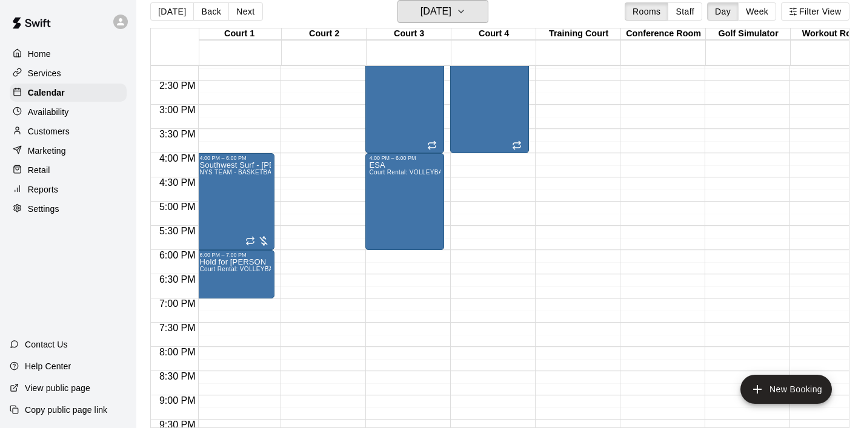
scroll to position [674, 2]
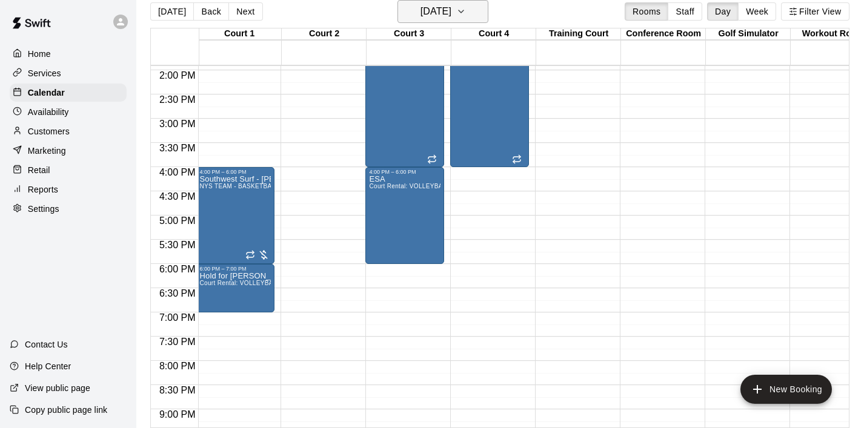
click at [466, 13] on icon "button" at bounding box center [461, 11] width 10 height 15
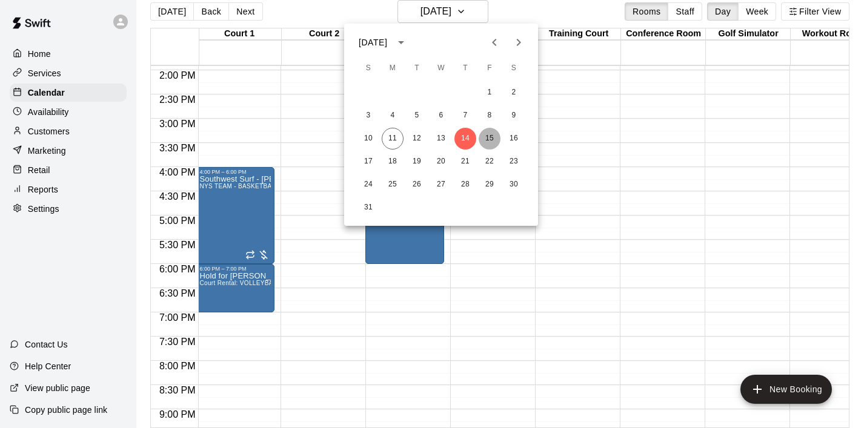
click at [482, 142] on button "15" at bounding box center [490, 139] width 22 height 22
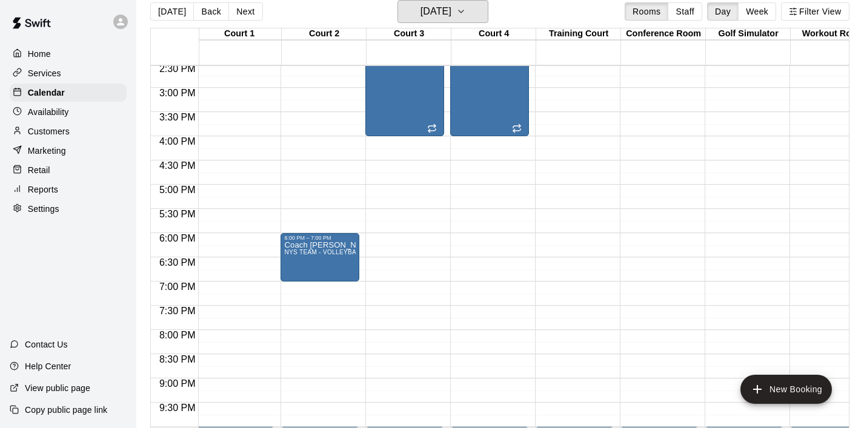
scroll to position [712, 2]
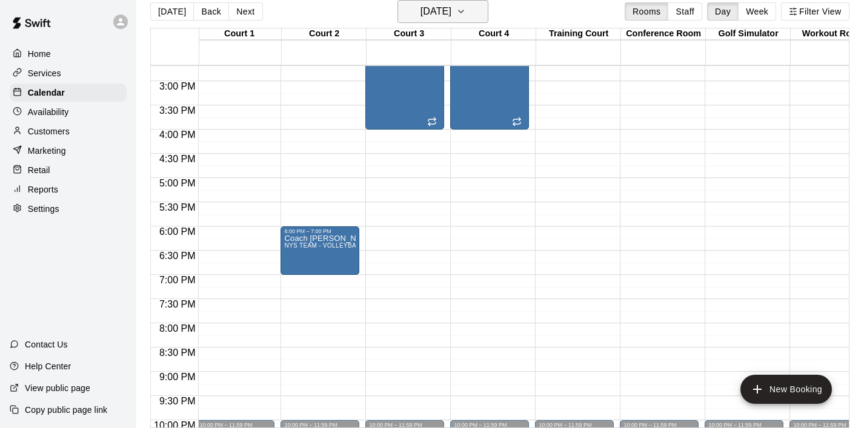
click at [466, 10] on icon "button" at bounding box center [461, 11] width 10 height 15
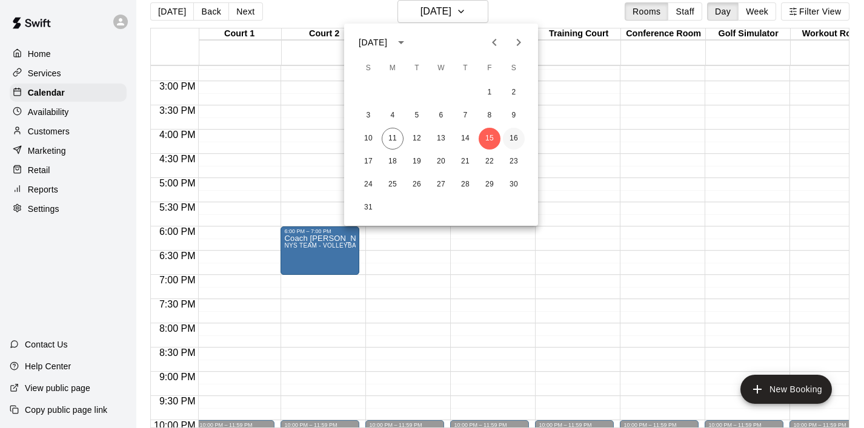
click at [515, 139] on button "16" at bounding box center [514, 139] width 22 height 22
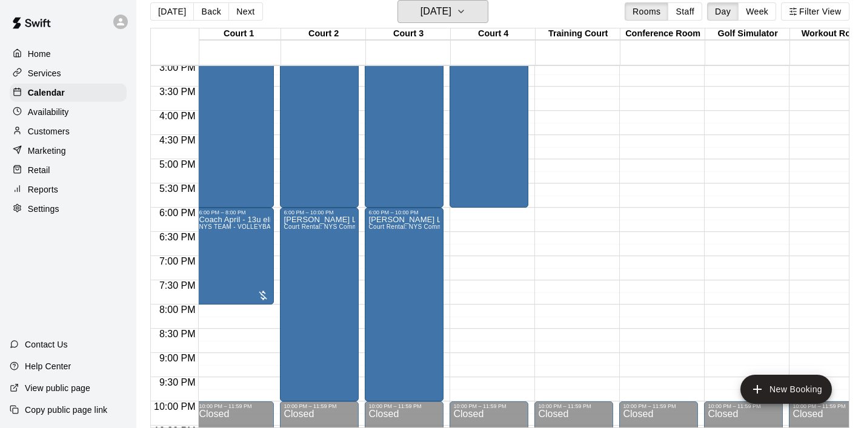
scroll to position [758, 3]
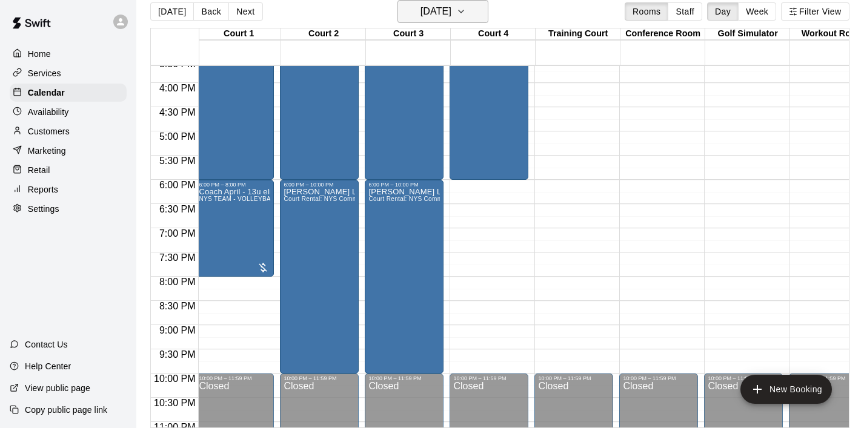
click at [466, 7] on icon "button" at bounding box center [461, 11] width 10 height 15
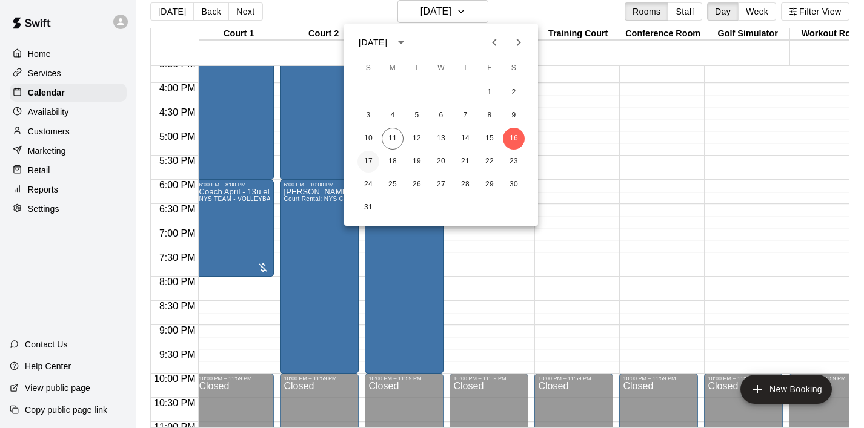
click at [364, 162] on button "17" at bounding box center [368, 162] width 22 height 22
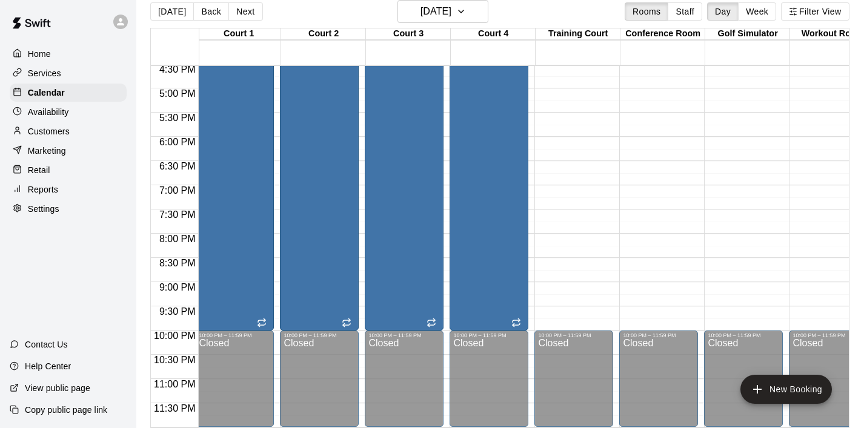
scroll to position [19, 0]
